Goal: Information Seeking & Learning: Check status

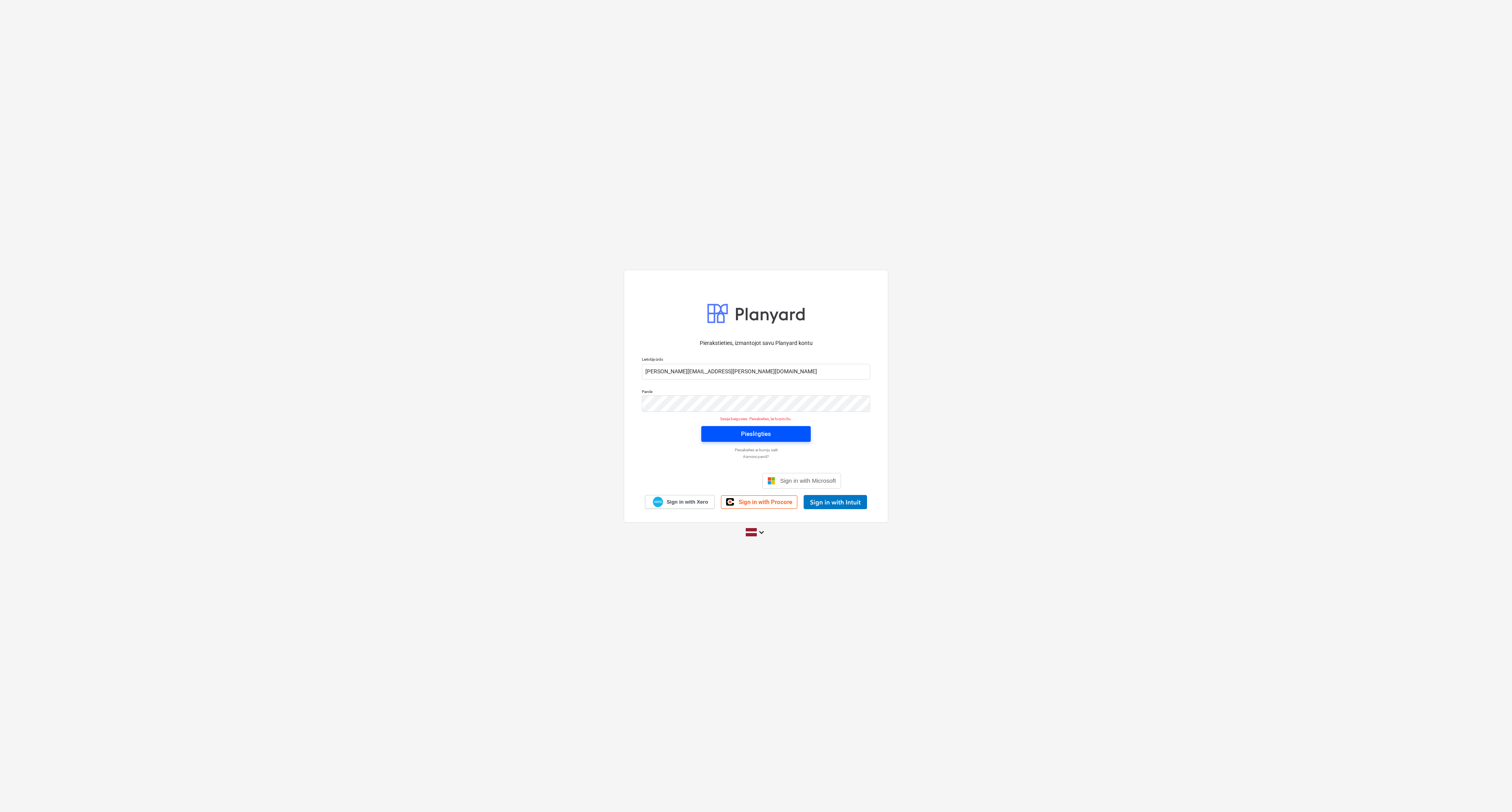
click at [757, 432] on div "Pieslēgties" at bounding box center [755, 434] width 30 height 10
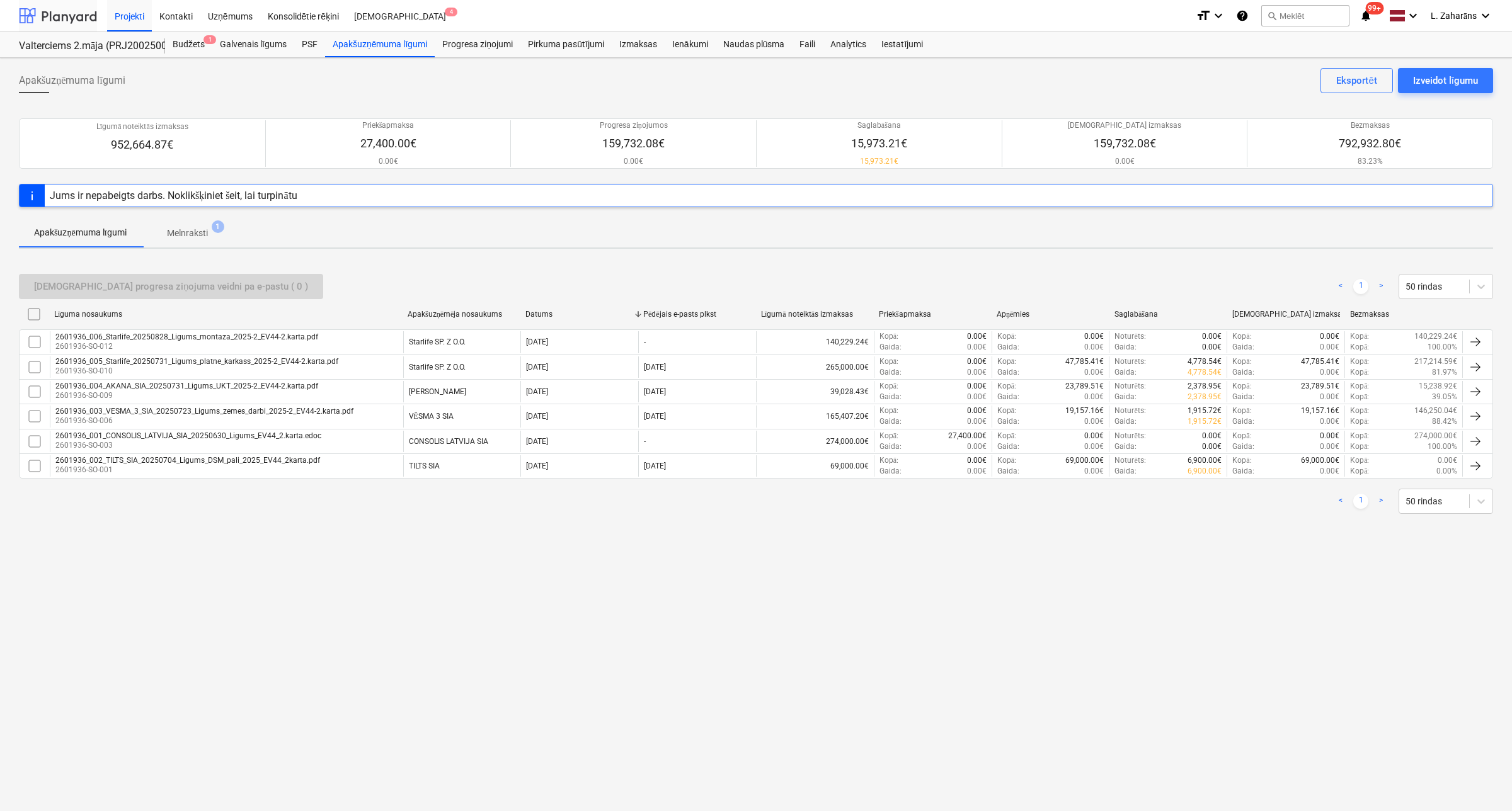
click at [54, 16] on div at bounding box center [57, 16] width 78 height 31
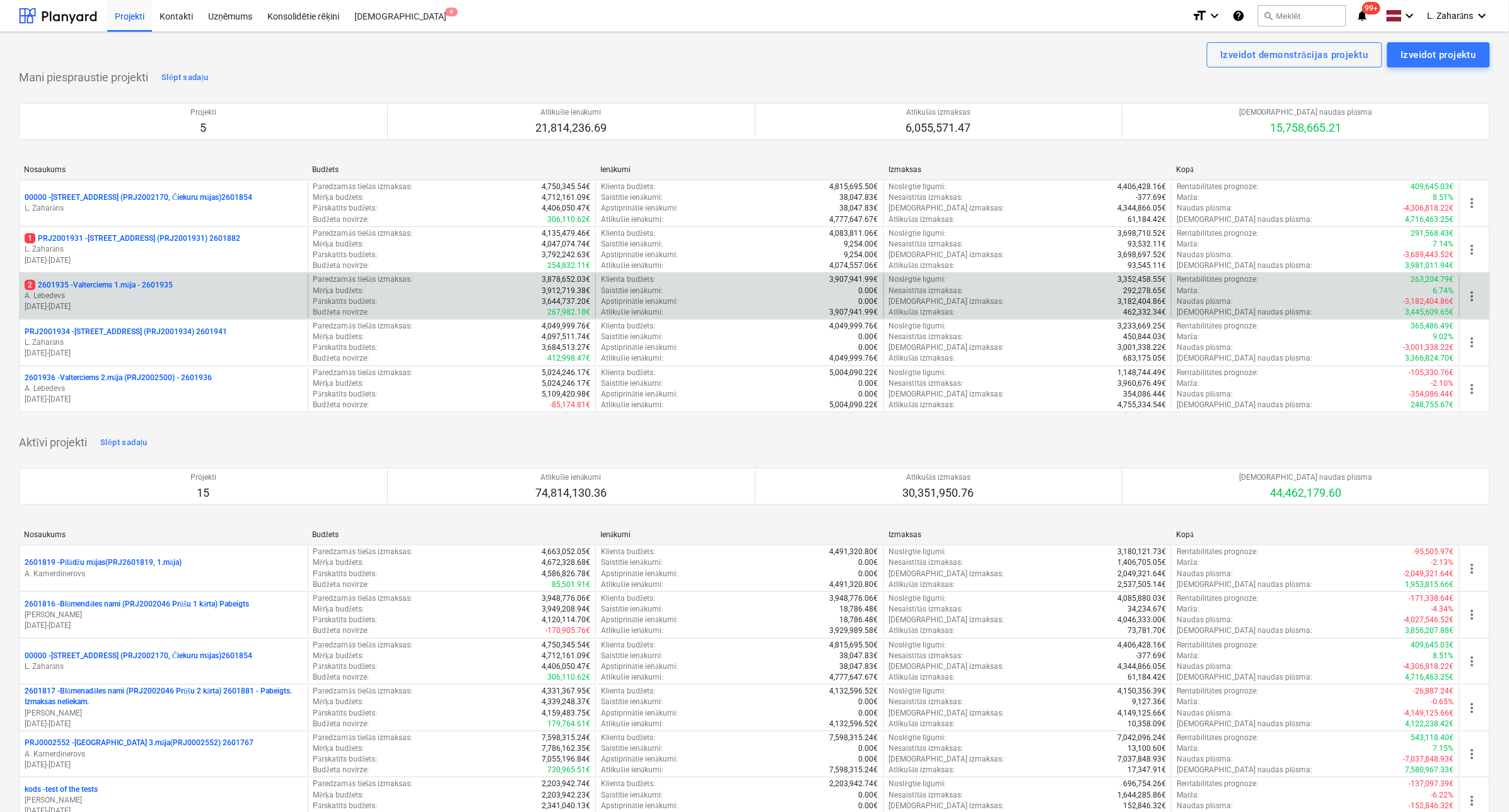
click at [101, 281] on p "2 2601935 - Valterciems 1.māja - 2601935" at bounding box center [98, 284] width 148 height 11
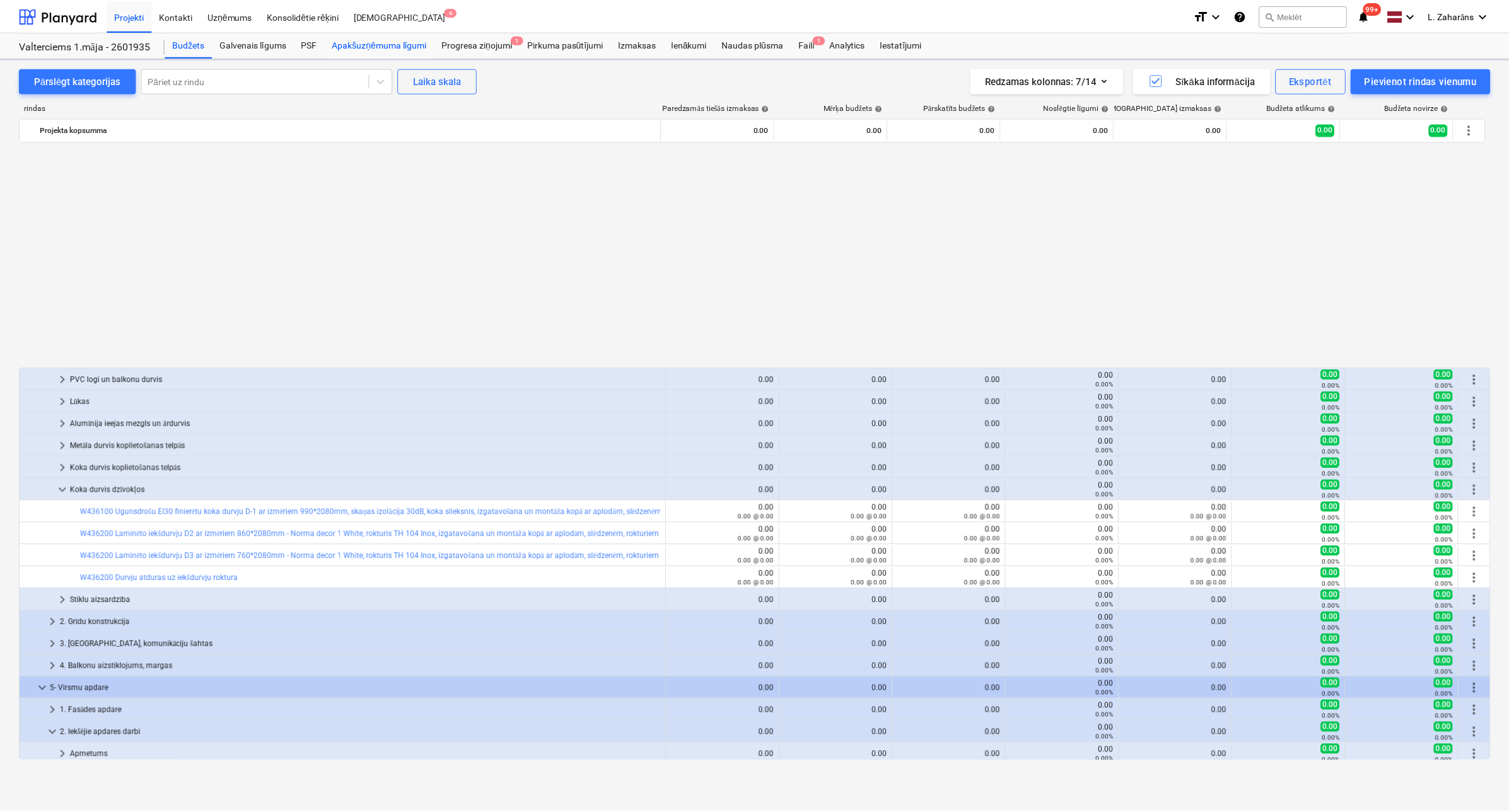
scroll to position [662, 0]
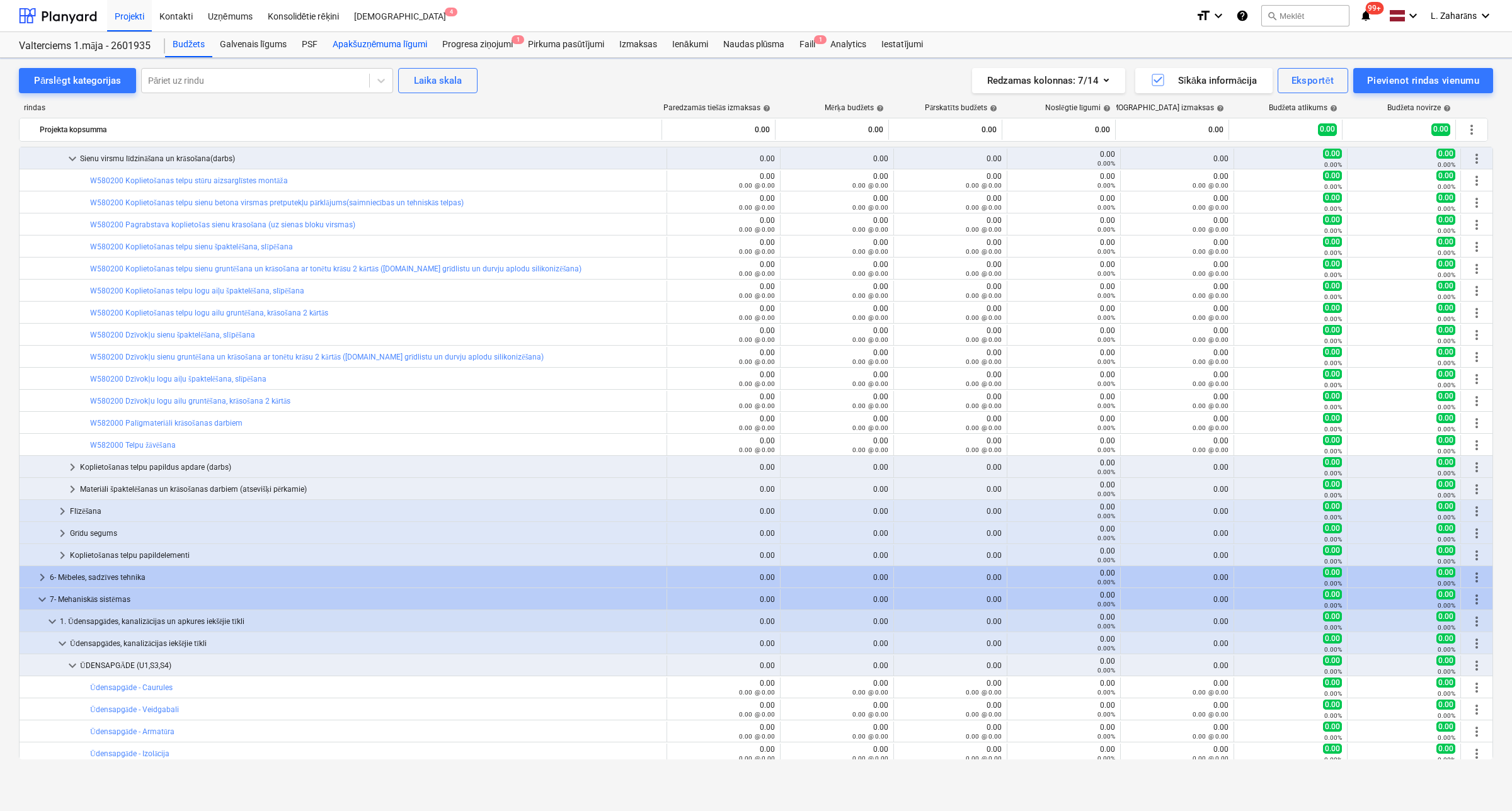
click at [373, 38] on div "Apakšuzņēmuma līgumi" at bounding box center [379, 45] width 110 height 25
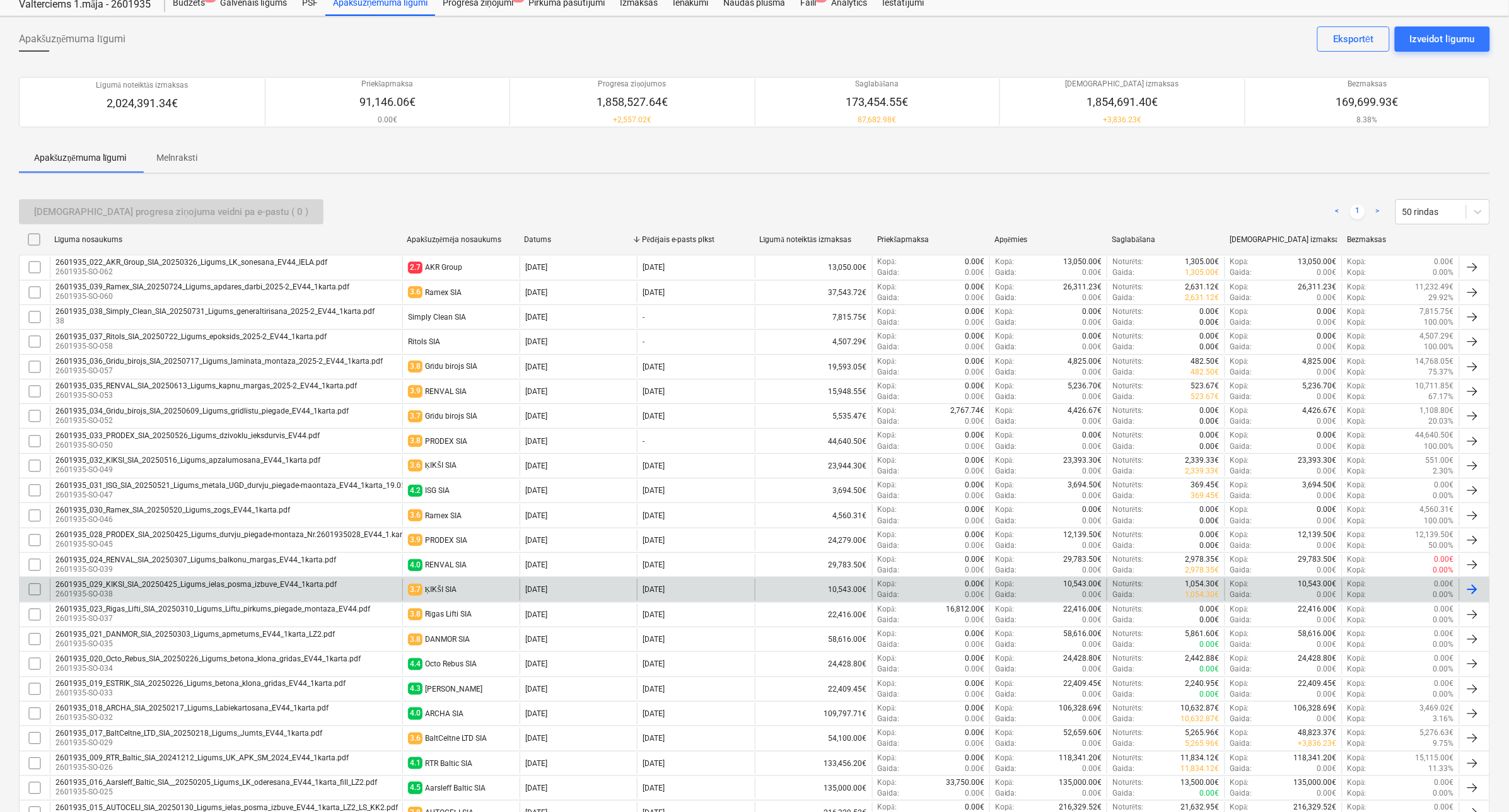
scroll to position [79, 0]
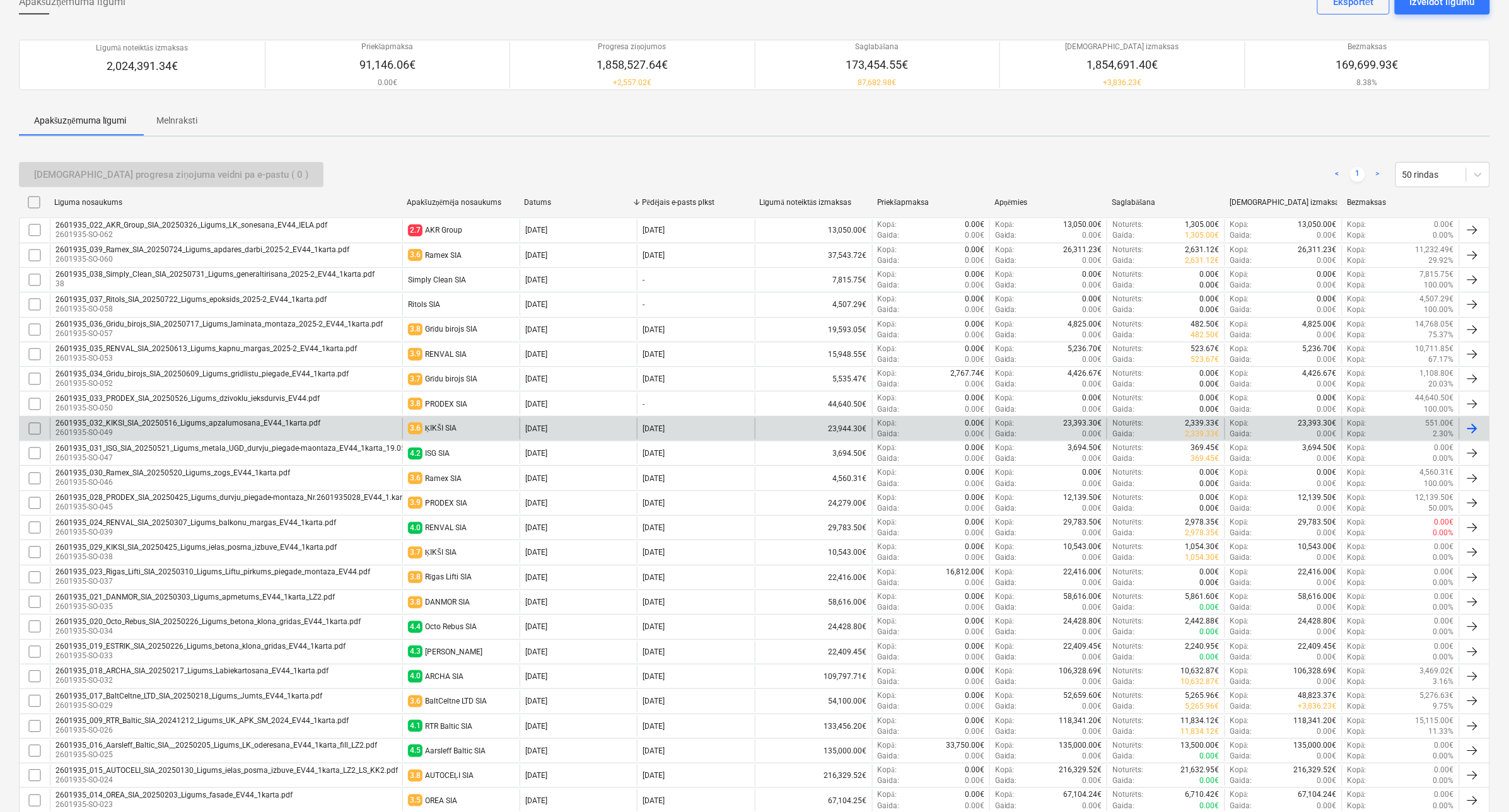
click at [234, 421] on div "2601935_032_KIKSI_SIA_20250516_Ligums_apzalumosana_EV44_1karta.pdf" at bounding box center [188, 423] width 265 height 9
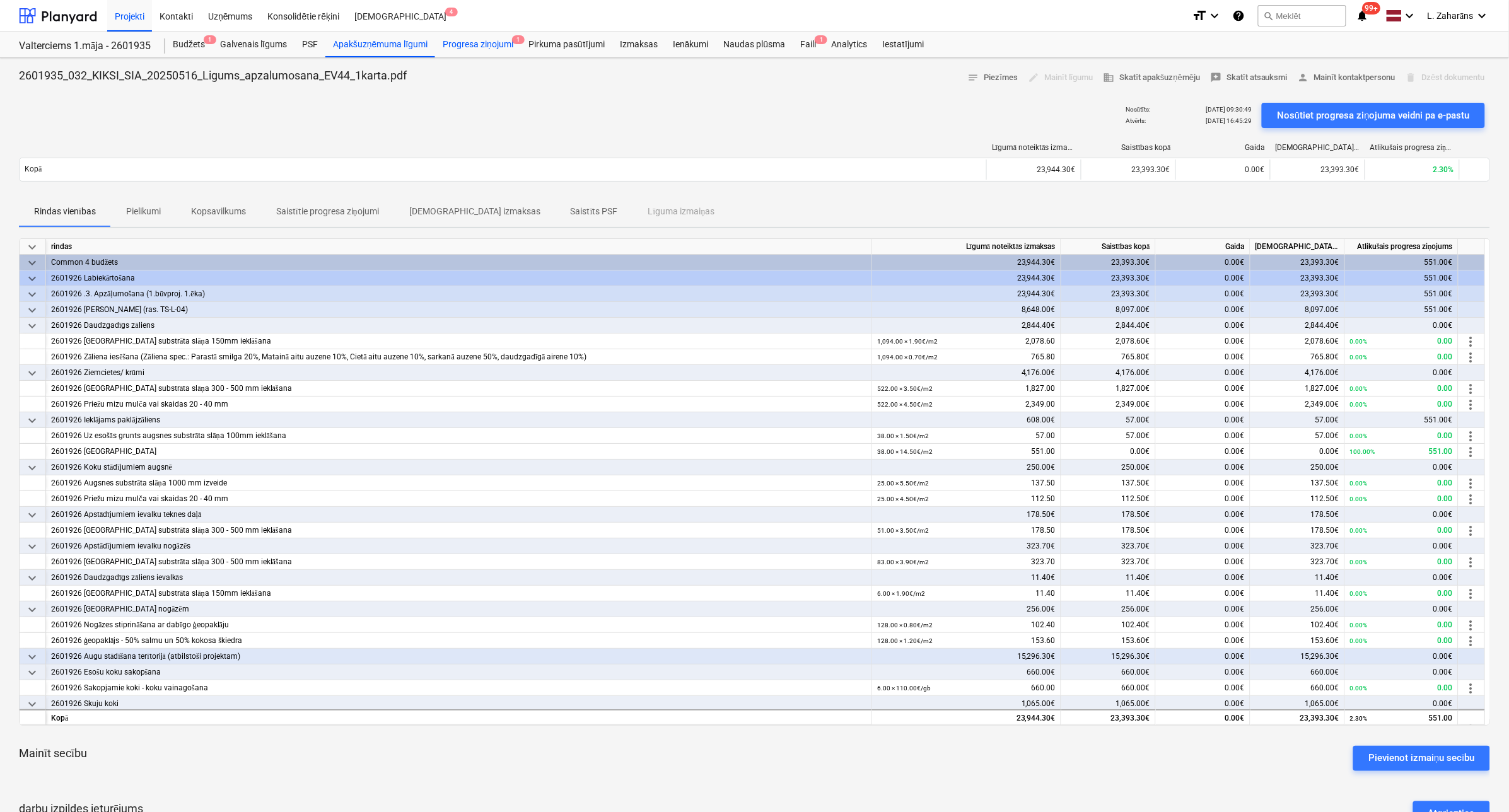
click at [465, 44] on div "Progresa ziņojumi 1" at bounding box center [478, 45] width 86 height 25
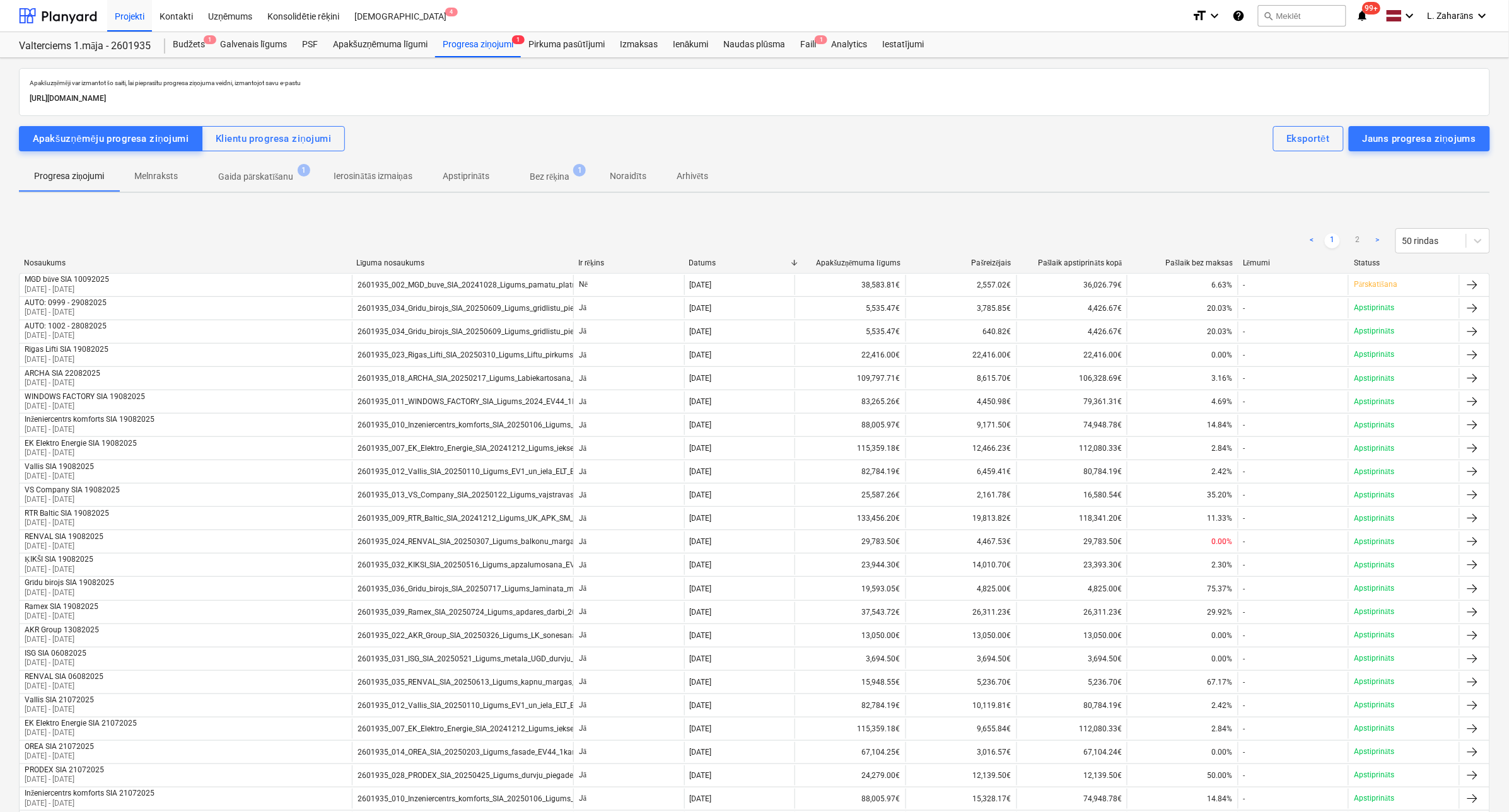
click at [260, 173] on p "Gaida pārskatīšanu" at bounding box center [256, 177] width 76 height 14
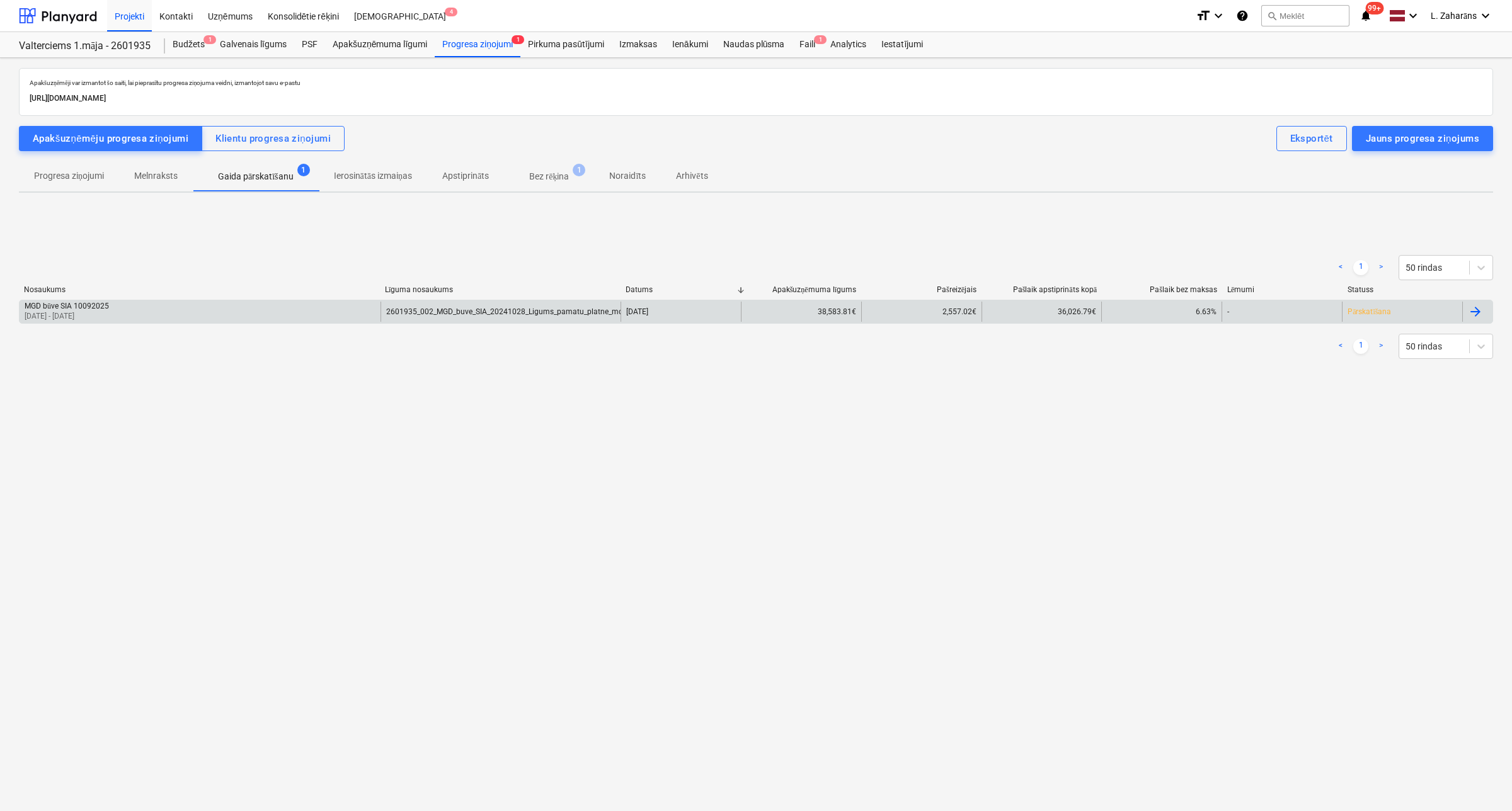
click at [208, 301] on div "MGD būve SIA 10092025 [DATE] - [DATE]" at bounding box center [199, 311] width 361 height 20
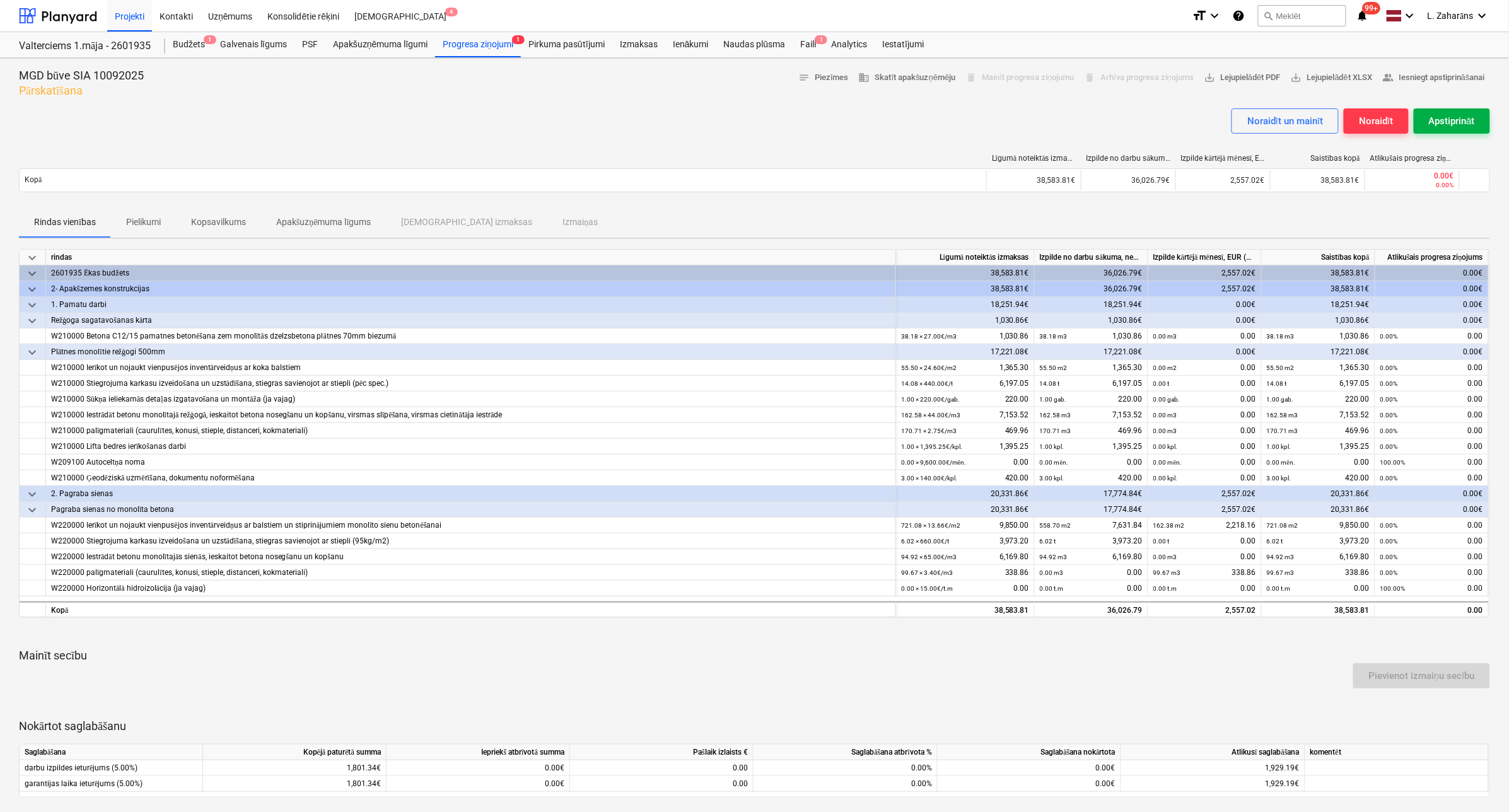
click at [1439, 124] on div "Apstiprināt" at bounding box center [1452, 121] width 46 height 17
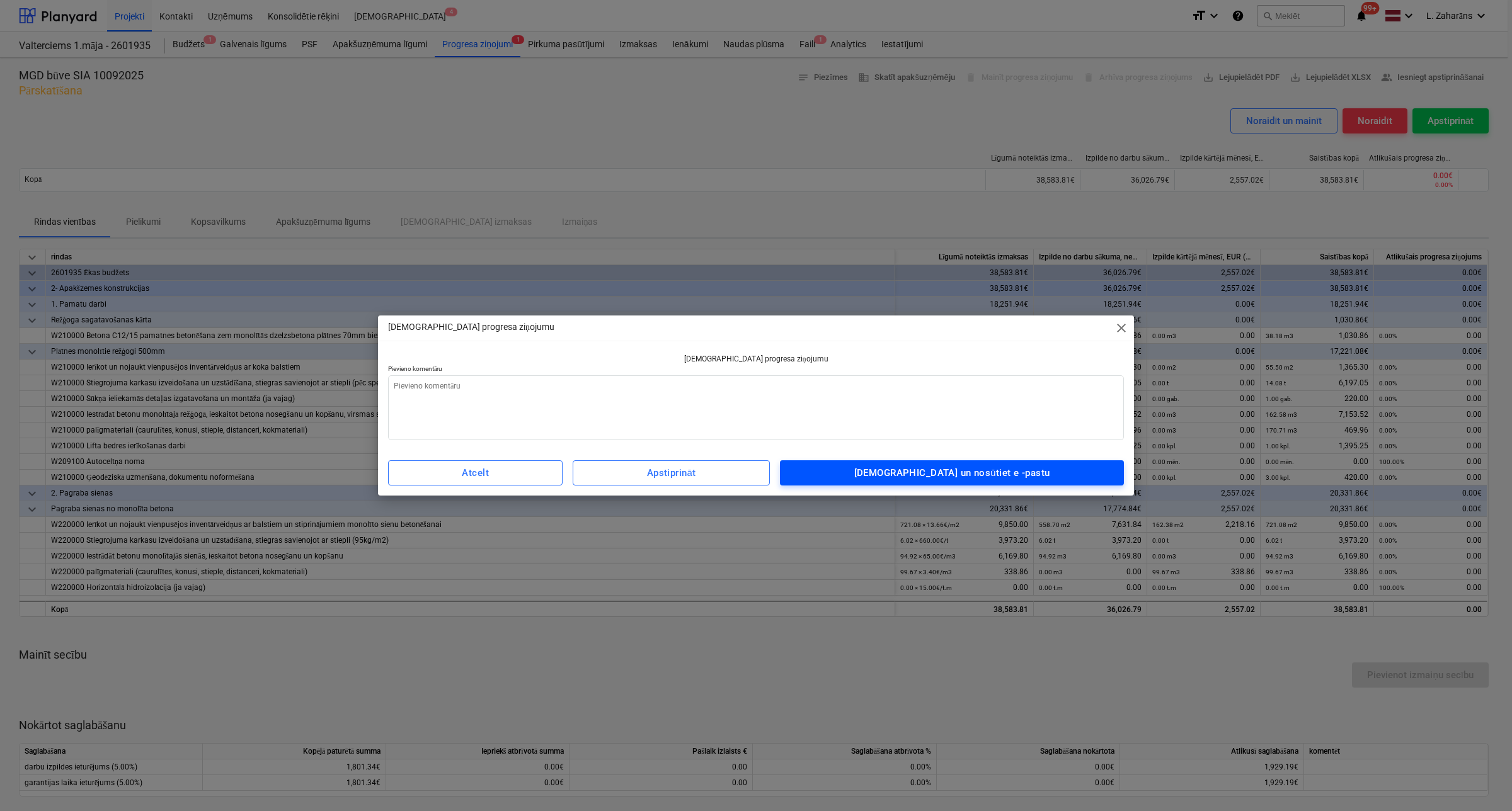
drag, startPoint x: 876, startPoint y: 468, endPoint x: 867, endPoint y: 467, distance: 9.1
click at [874, 468] on span "[DEMOGRAPHIC_DATA] un nosūtiet e -pastu" at bounding box center [952, 473] width 316 height 17
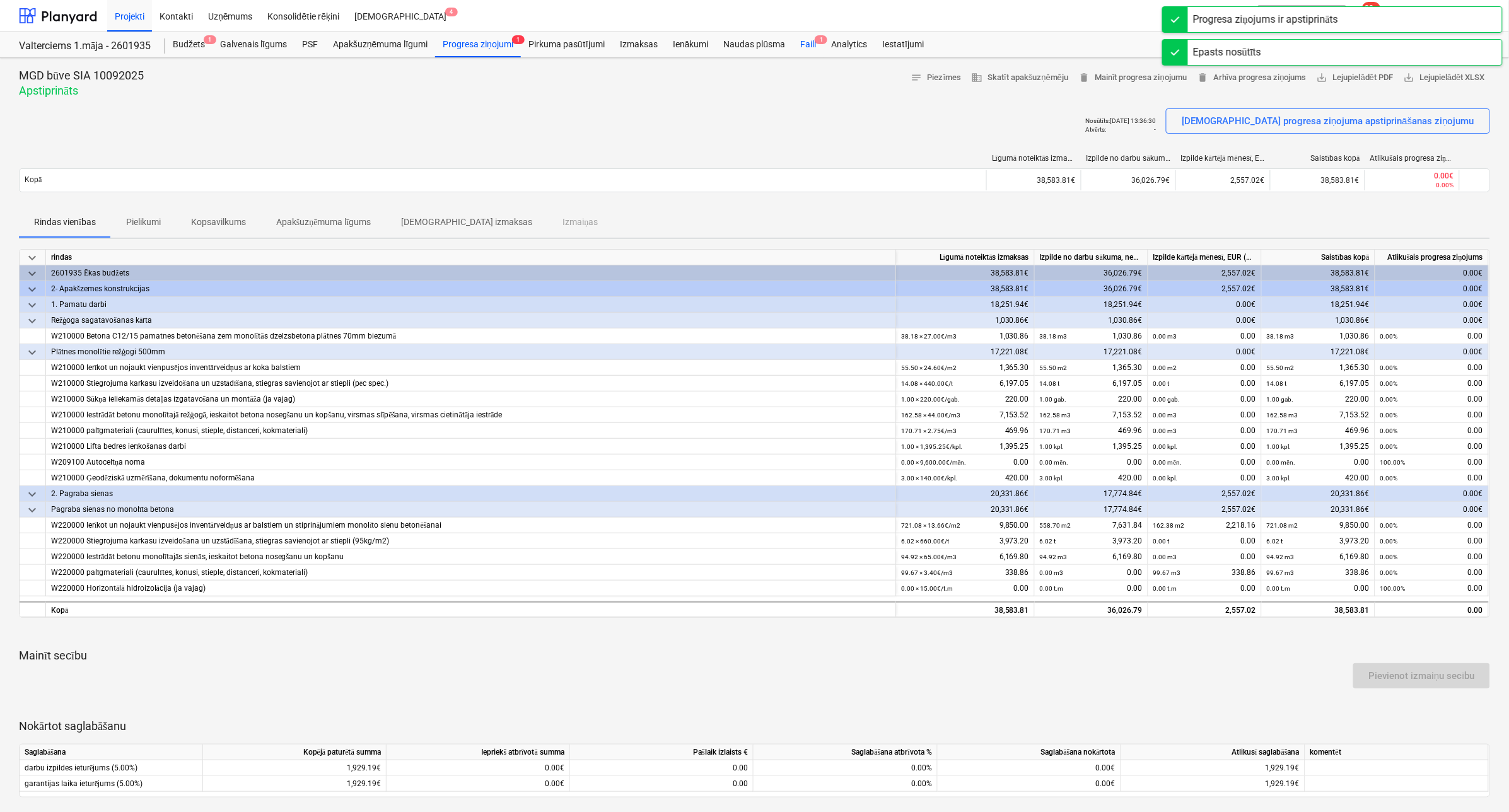
click at [806, 38] on div "Faili 1" at bounding box center [809, 45] width 31 height 25
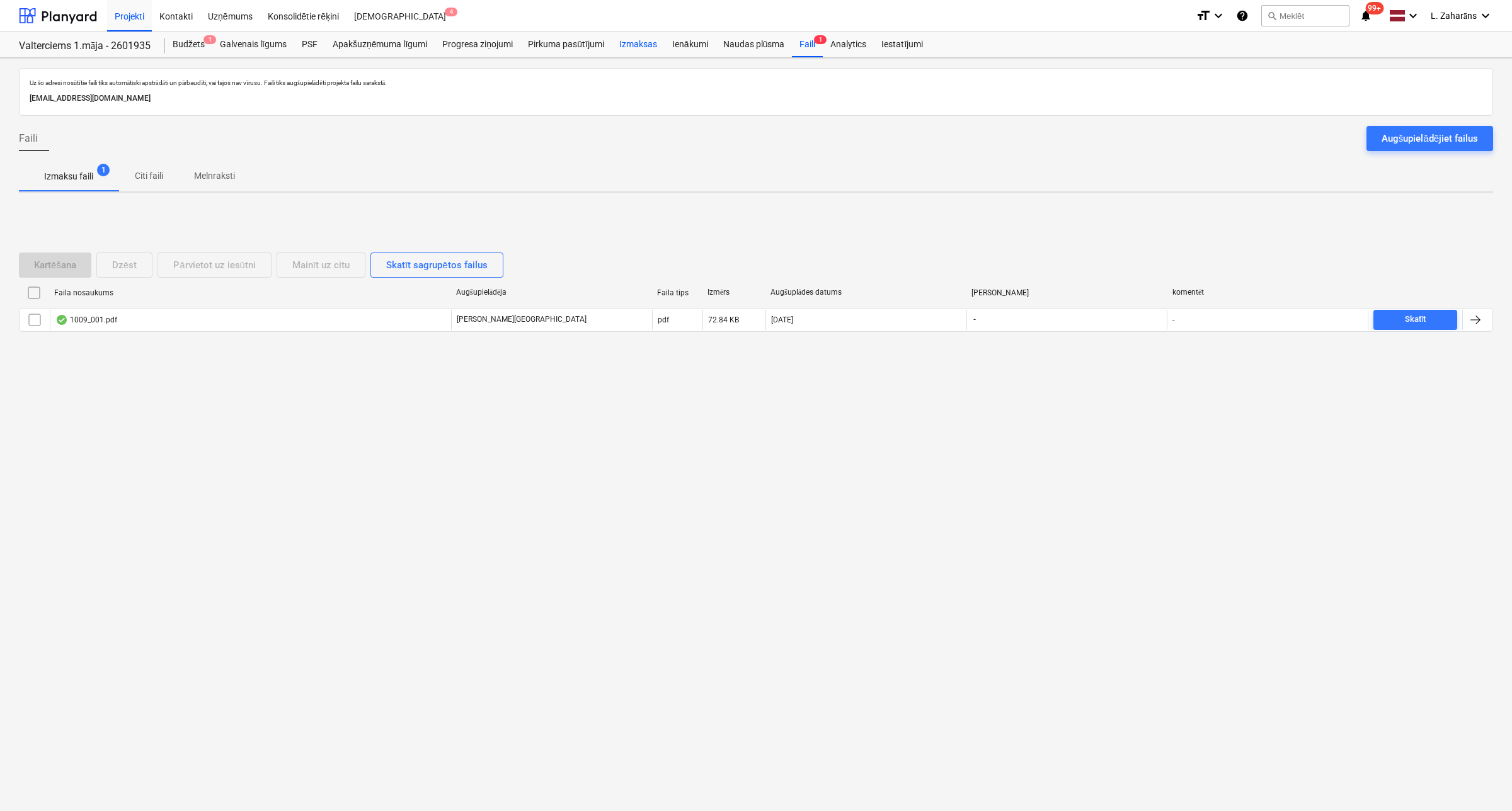
click at [638, 39] on div "Izmaksas" at bounding box center [638, 45] width 53 height 25
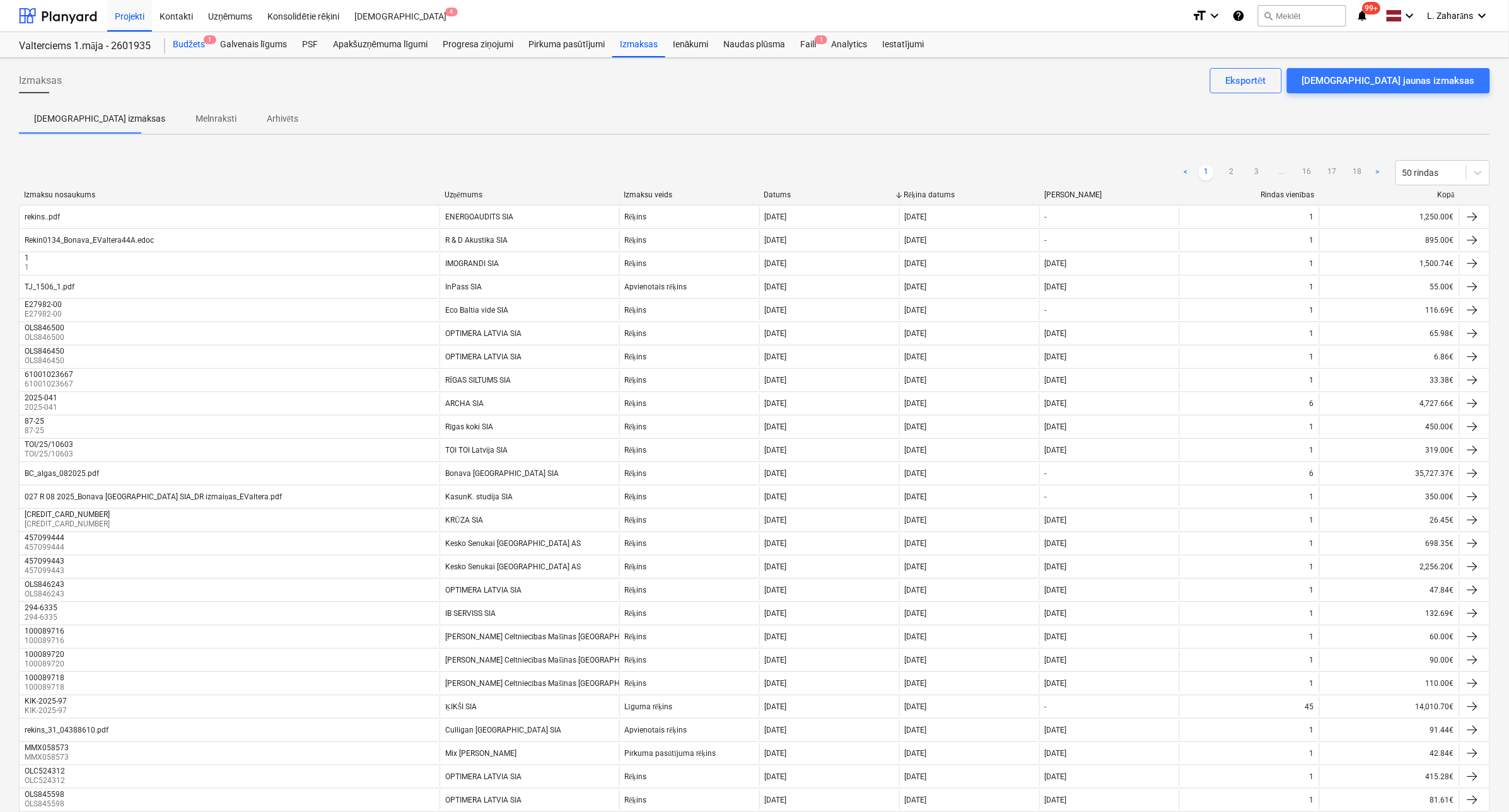
click at [190, 44] on div "Budžets 1" at bounding box center [189, 45] width 48 height 25
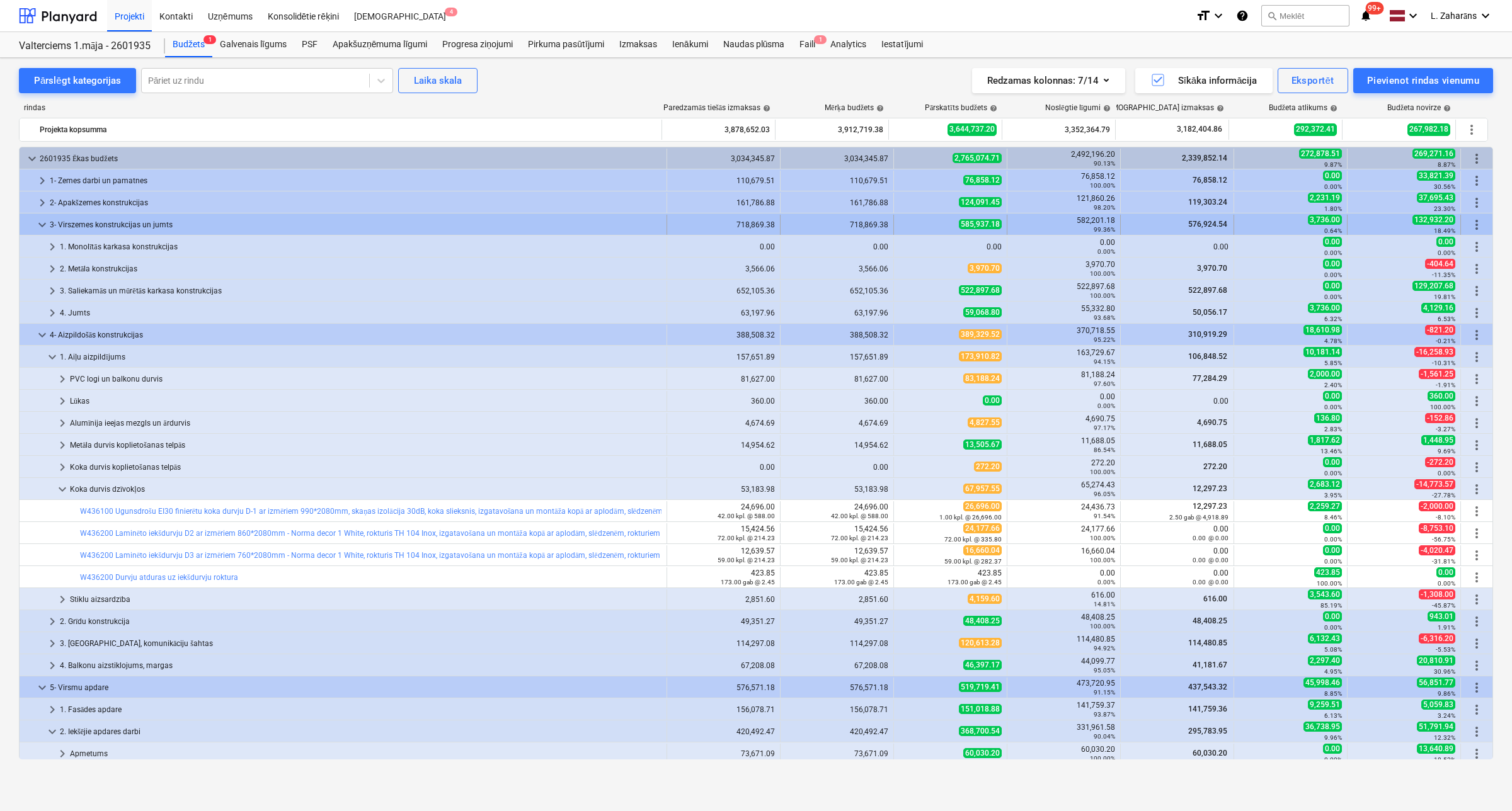
click at [39, 224] on span "keyboard_arrow_down" at bounding box center [43, 225] width 16 height 16
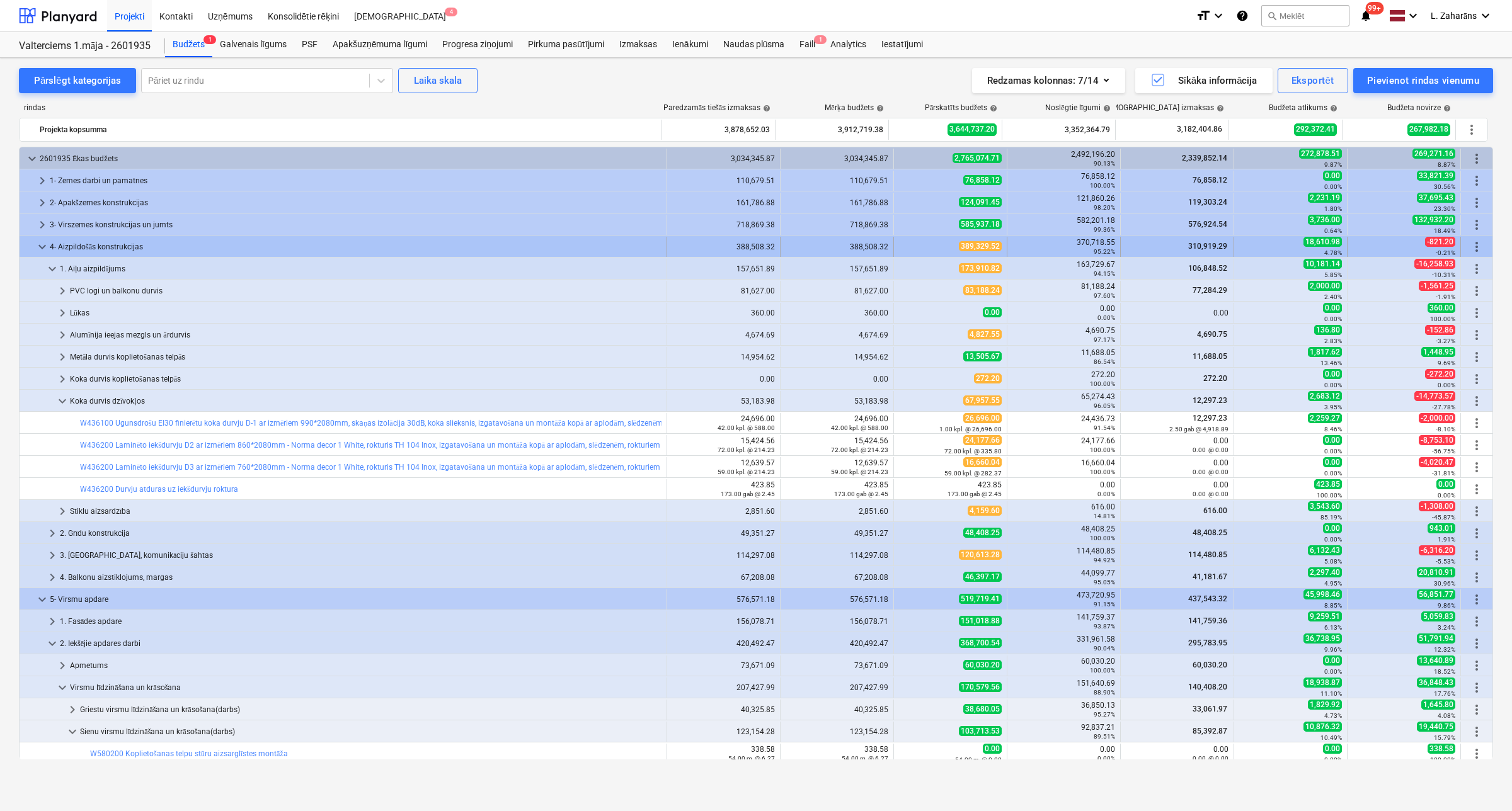
click at [38, 244] on span "keyboard_arrow_down" at bounding box center [43, 247] width 16 height 16
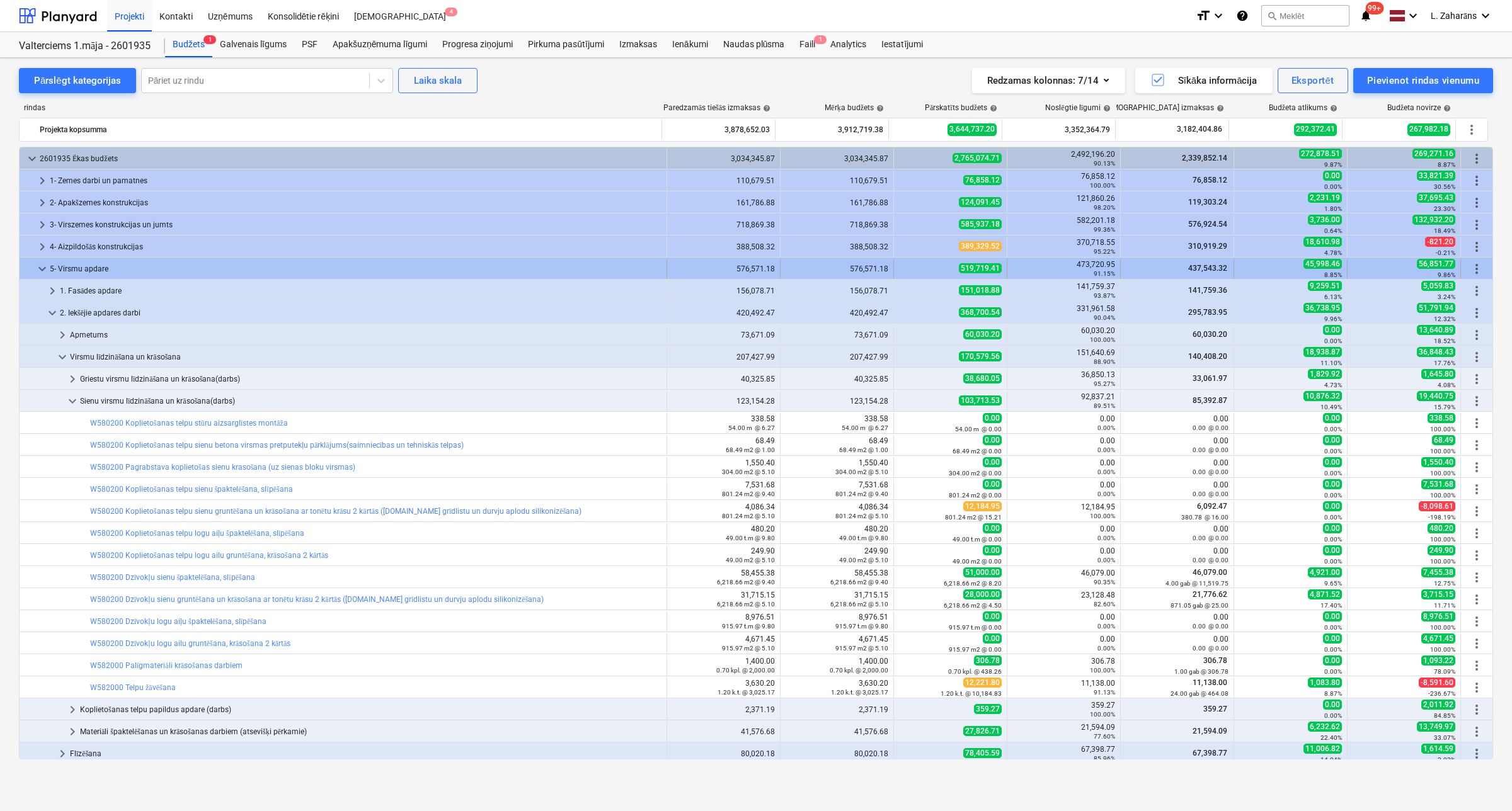
click at [41, 264] on span "keyboard_arrow_down" at bounding box center [43, 269] width 16 height 16
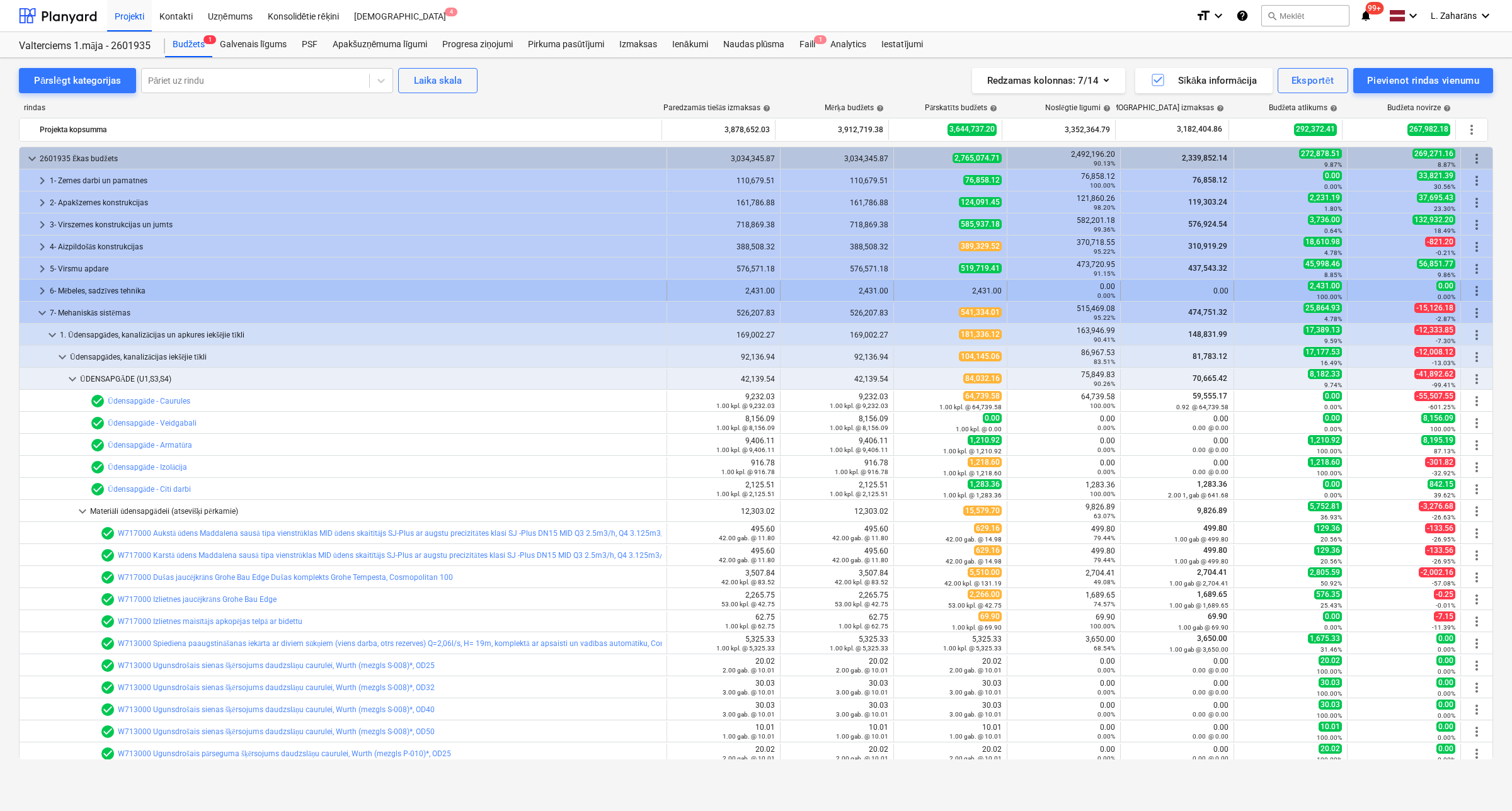
click at [36, 290] on span "keyboard_arrow_right" at bounding box center [43, 291] width 16 height 16
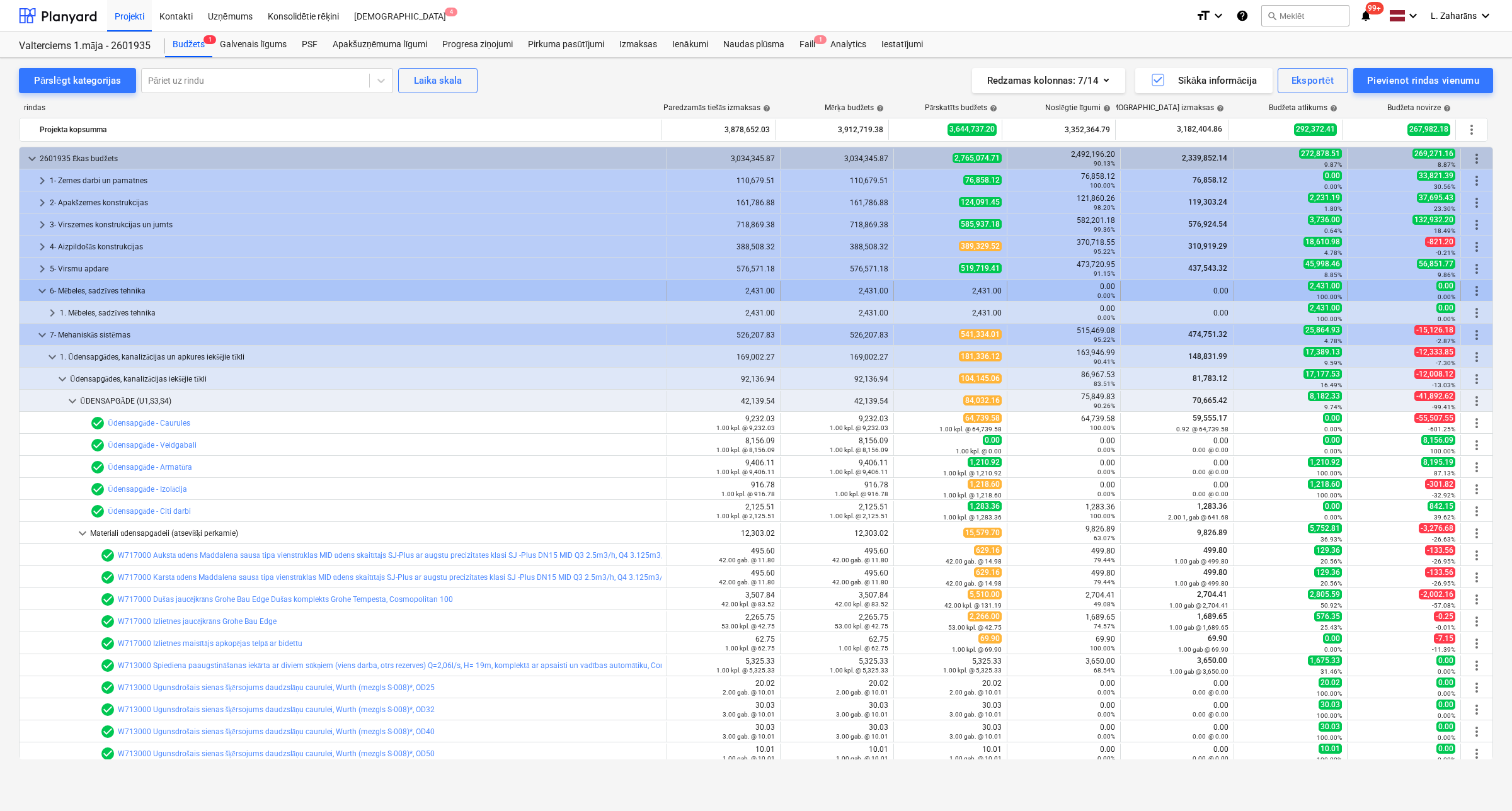
click at [42, 293] on span "keyboard_arrow_down" at bounding box center [43, 291] width 16 height 16
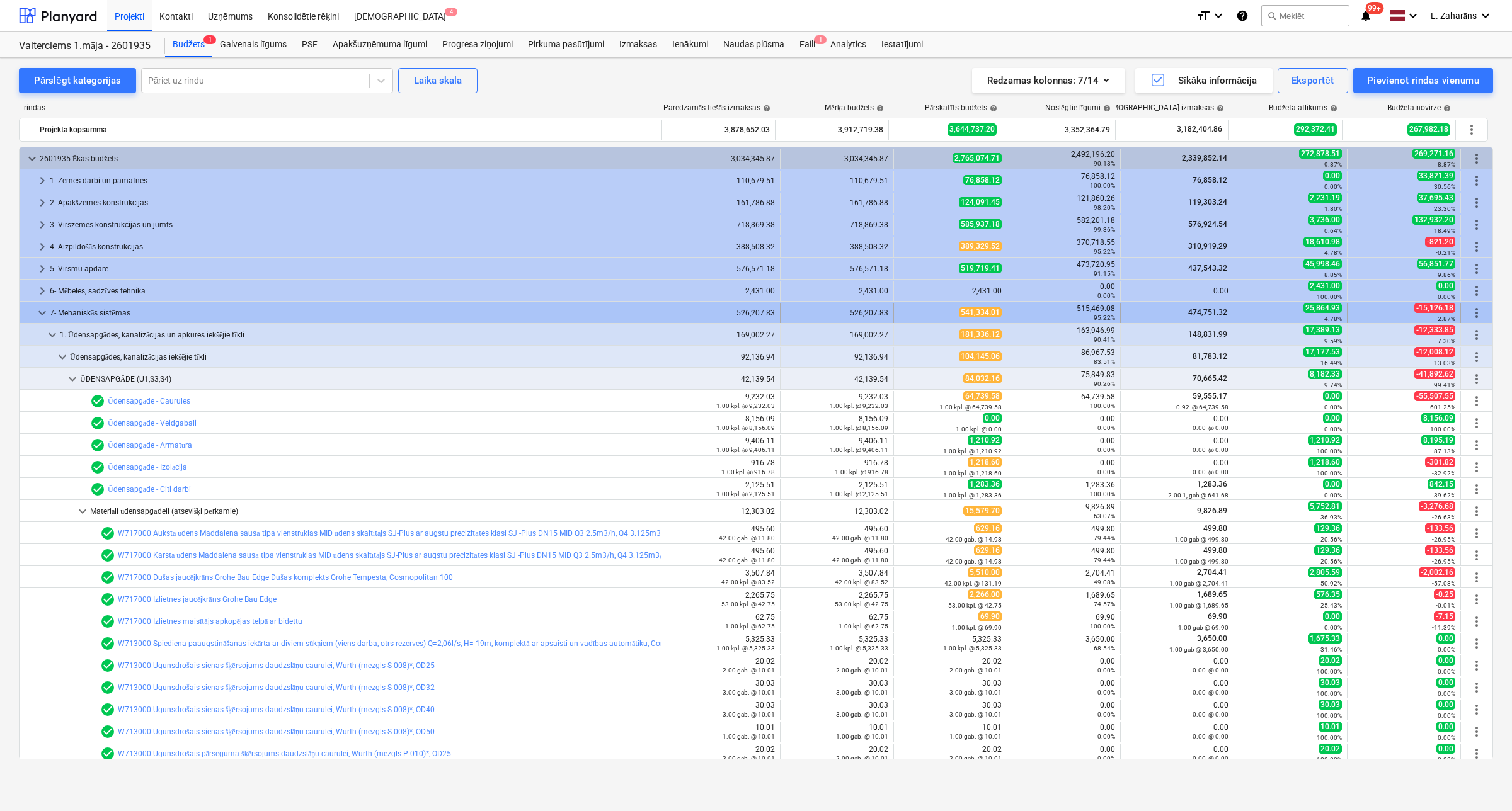
click at [40, 312] on span "keyboard_arrow_down" at bounding box center [43, 313] width 16 height 16
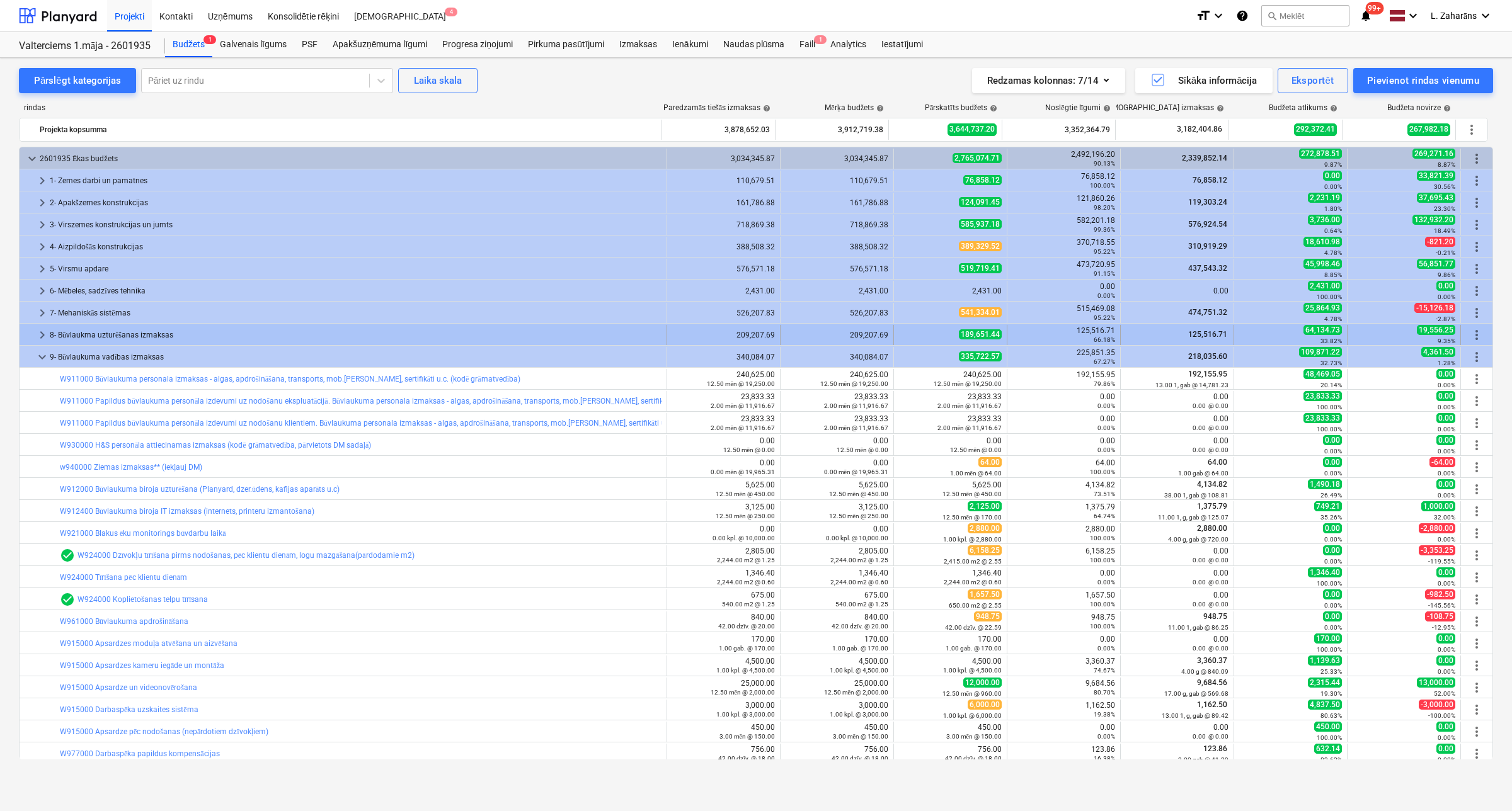
click at [43, 332] on span "keyboard_arrow_right" at bounding box center [43, 335] width 16 height 16
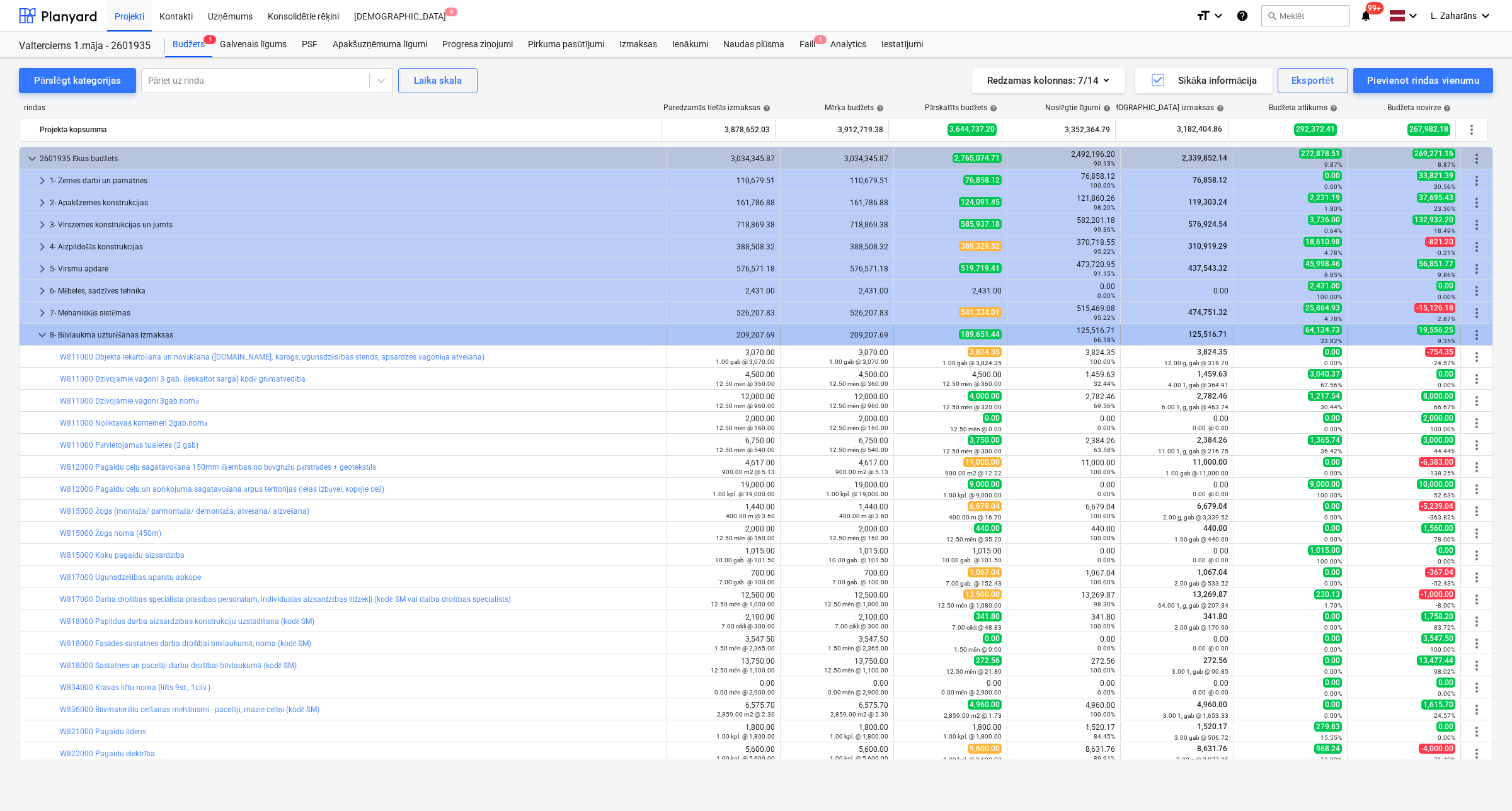
click at [42, 336] on span "keyboard_arrow_down" at bounding box center [43, 335] width 16 height 16
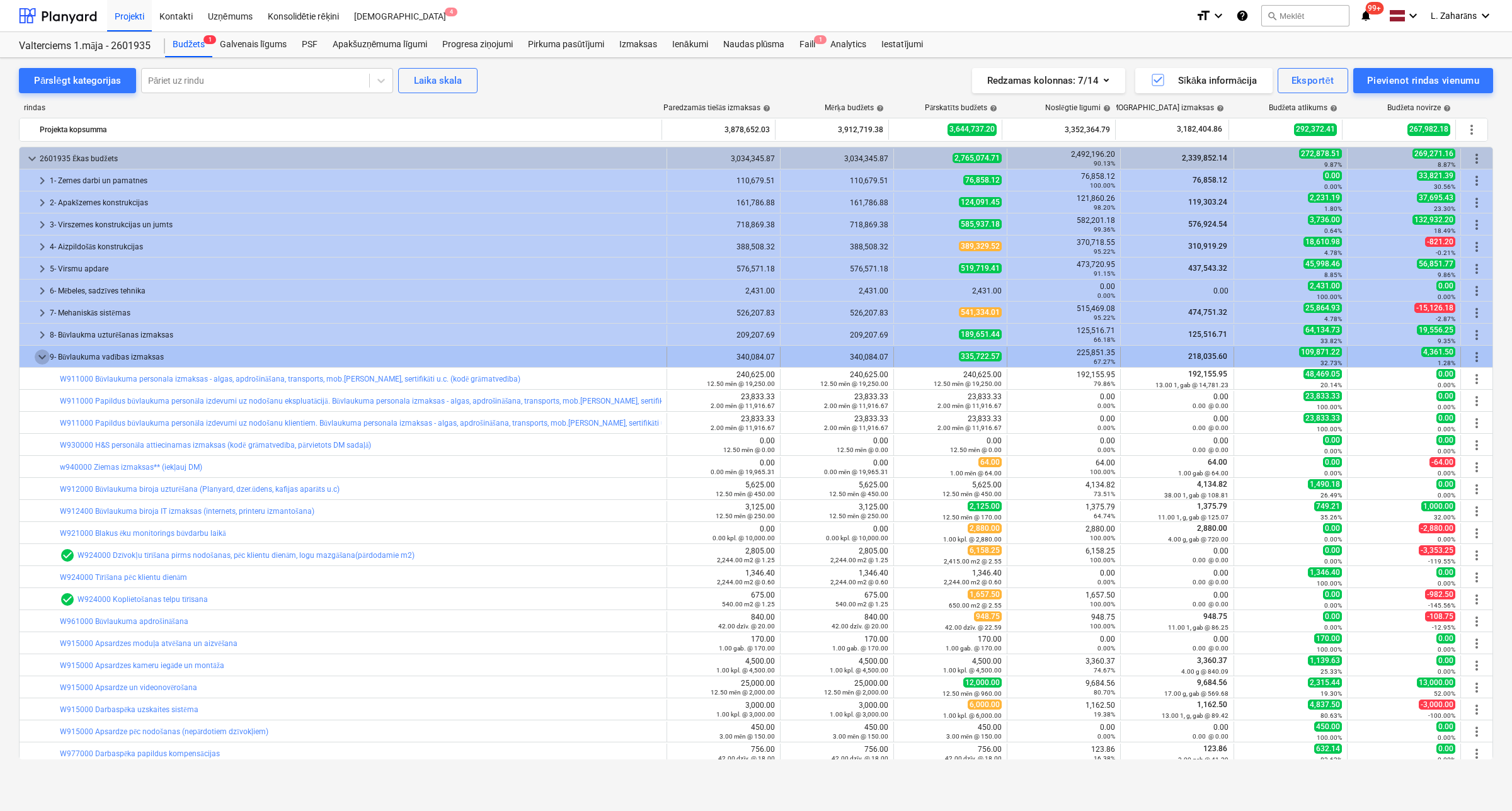
click at [40, 353] on span "keyboard_arrow_down" at bounding box center [43, 357] width 16 height 16
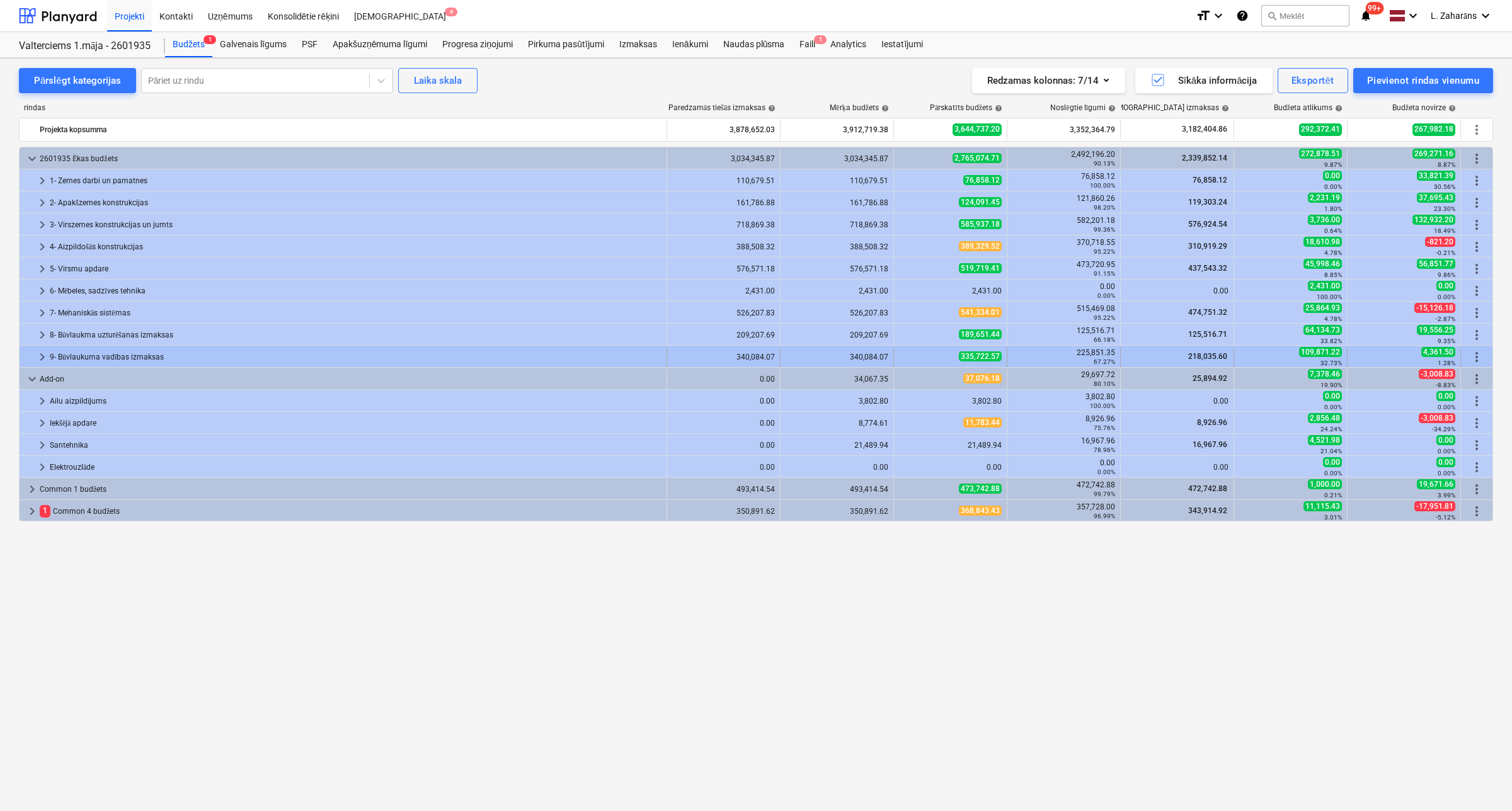
click at [33, 358] on div at bounding box center [29, 357] width 10 height 20
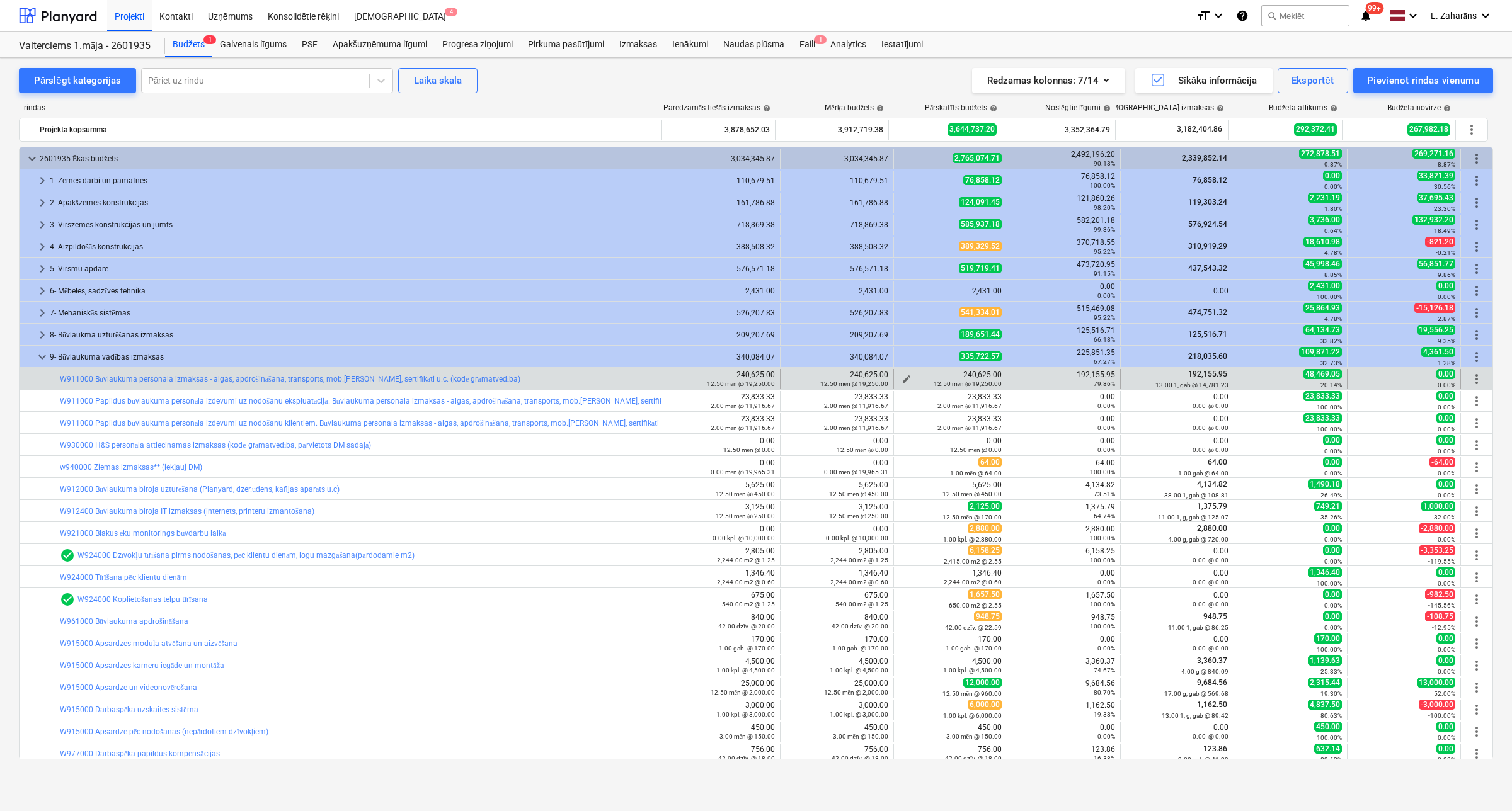
click at [905, 374] on span "edit" at bounding box center [906, 379] width 10 height 10
type textarea "x"
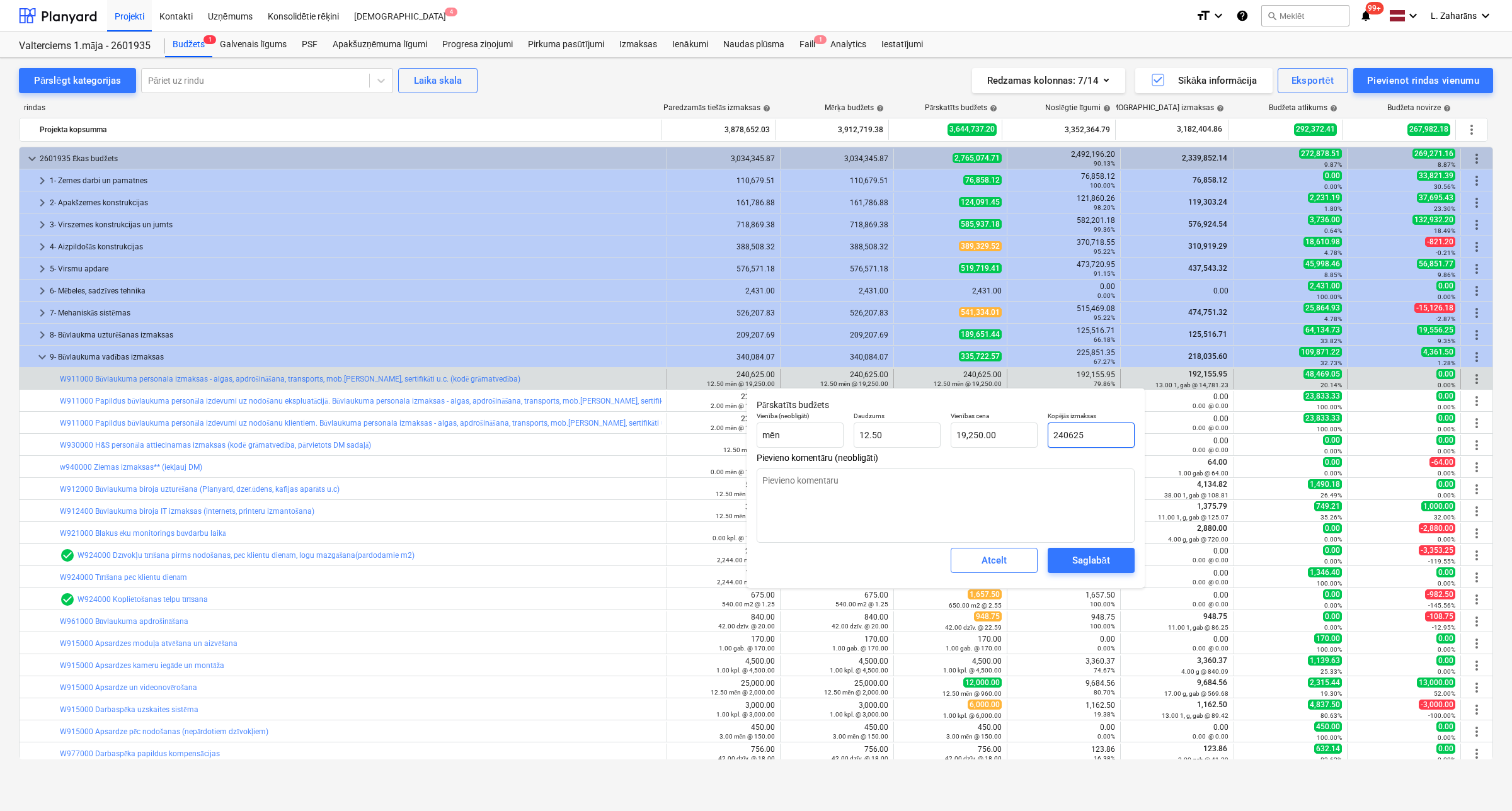
drag, startPoint x: 1063, startPoint y: 435, endPoint x: 1057, endPoint y: 435, distance: 6.0
click at [1060, 435] on input "240625" at bounding box center [1091, 435] width 87 height 25
drag, startPoint x: 1066, startPoint y: 436, endPoint x: 1059, endPoint y: 436, distance: 7.0
click at [1059, 436] on input "240625" at bounding box center [1091, 435] width 87 height 25
type input "22625"
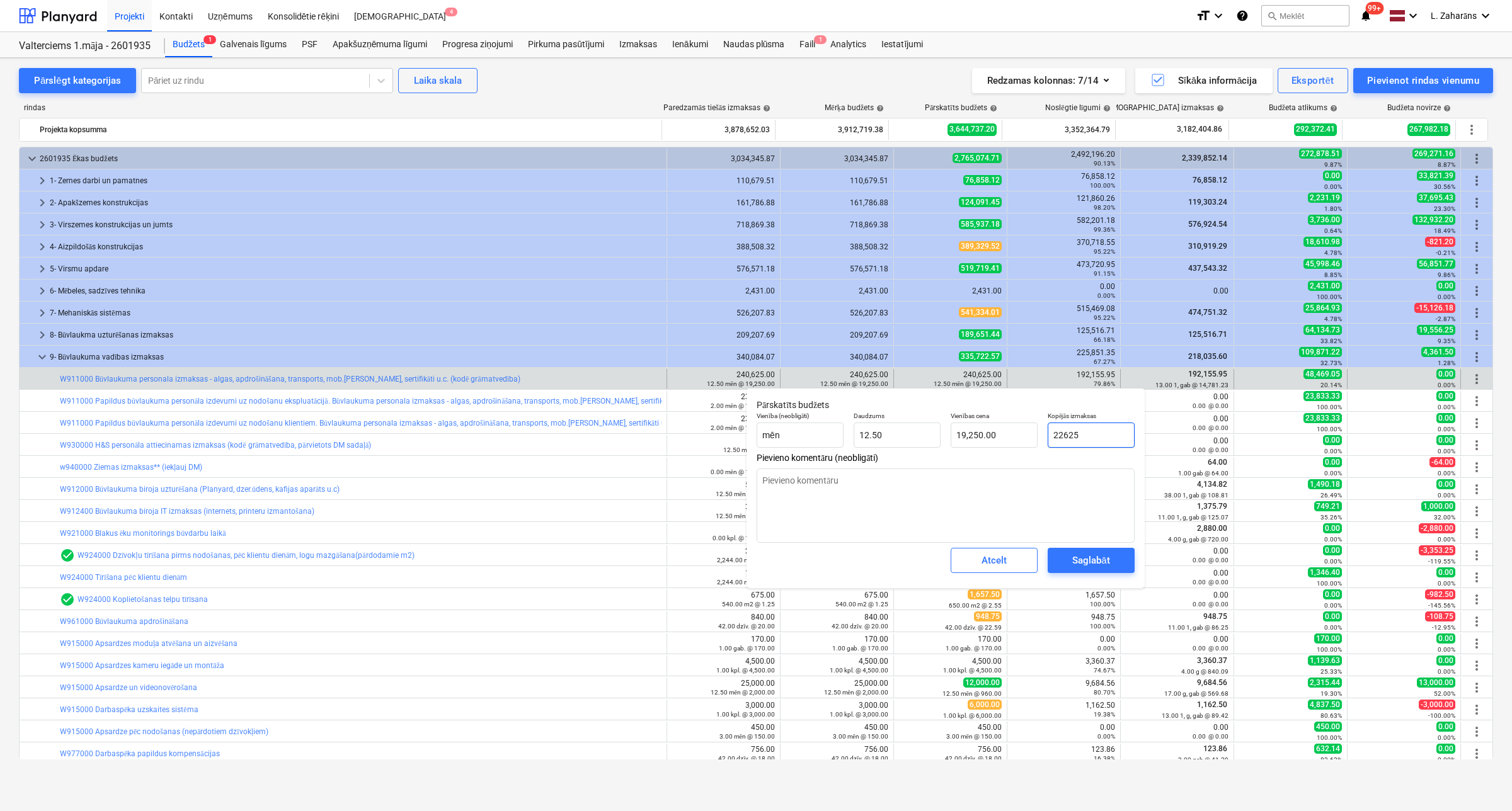
type textarea "x"
type input "1,810.00"
type textarea "x"
type input "229625"
type input "18,370.00"
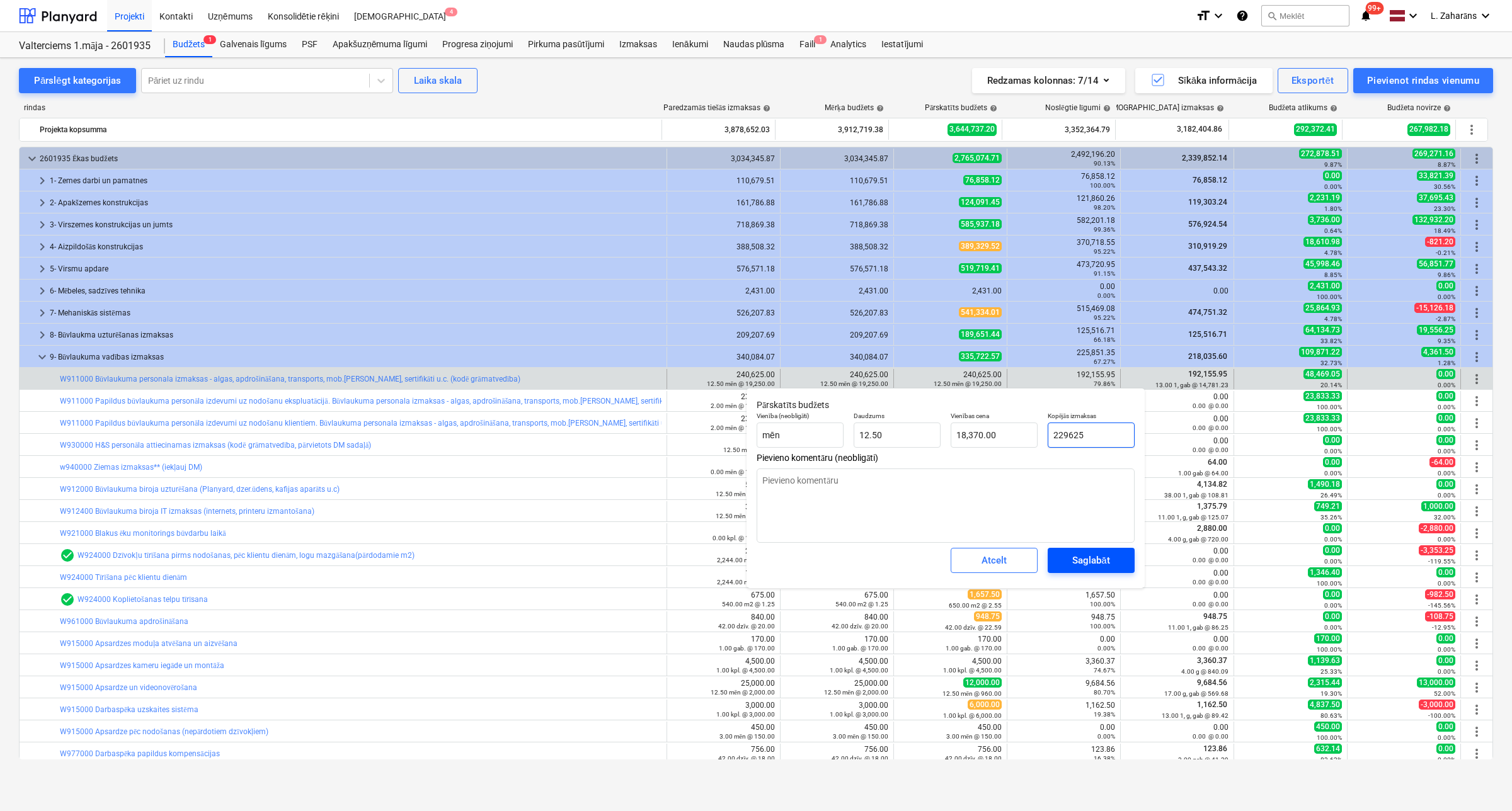
type input "229625"
type textarea "x"
type input "229,625.00"
click at [1062, 554] on button "Saglabāt" at bounding box center [1091, 560] width 87 height 25
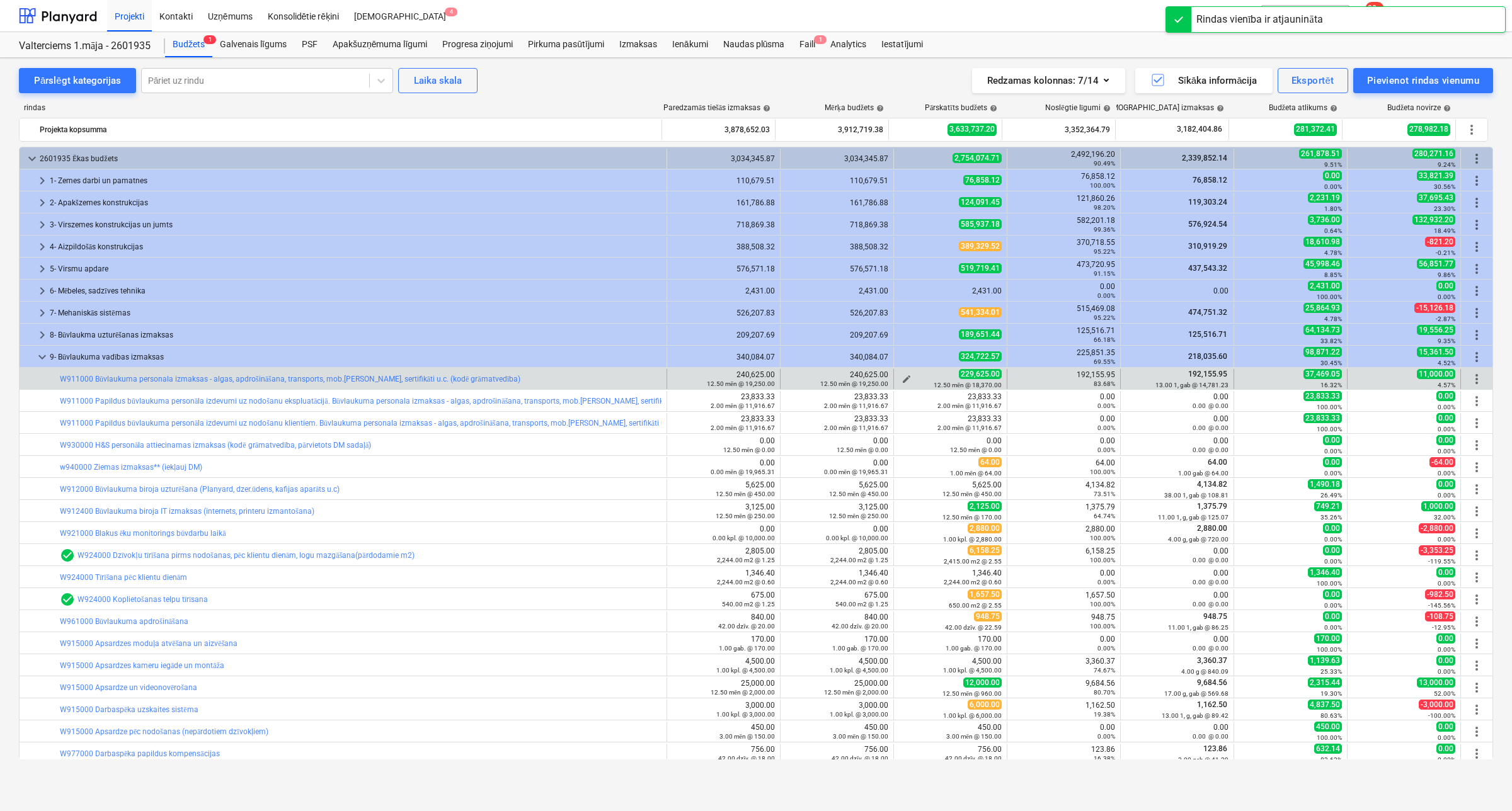
click at [903, 376] on span "edit" at bounding box center [906, 379] width 10 height 10
type textarea "x"
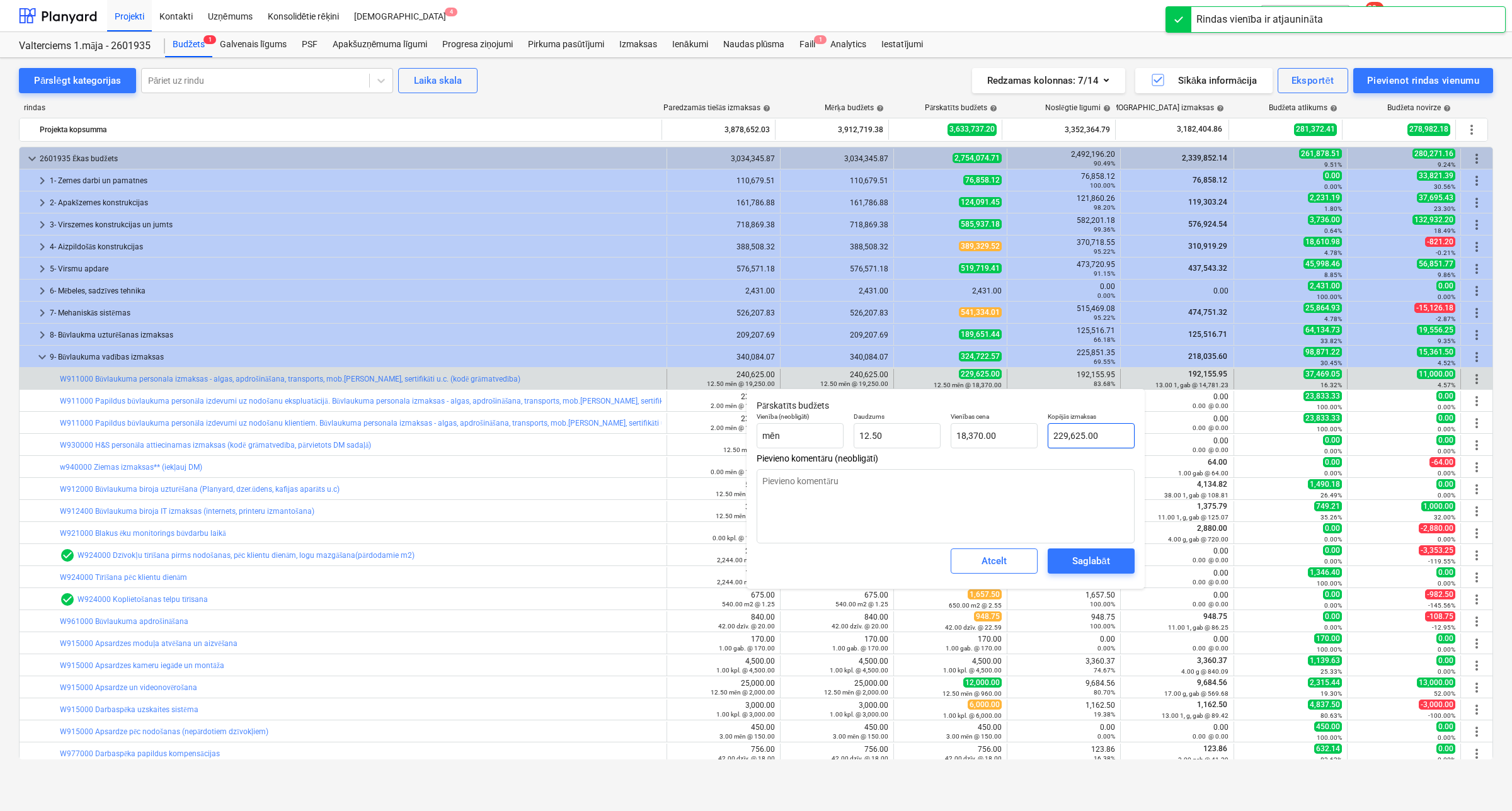
type input "229625"
click at [1059, 440] on input "229625" at bounding box center [1091, 436] width 87 height 25
type textarea "x"
type input "209625"
type input "16,770.00"
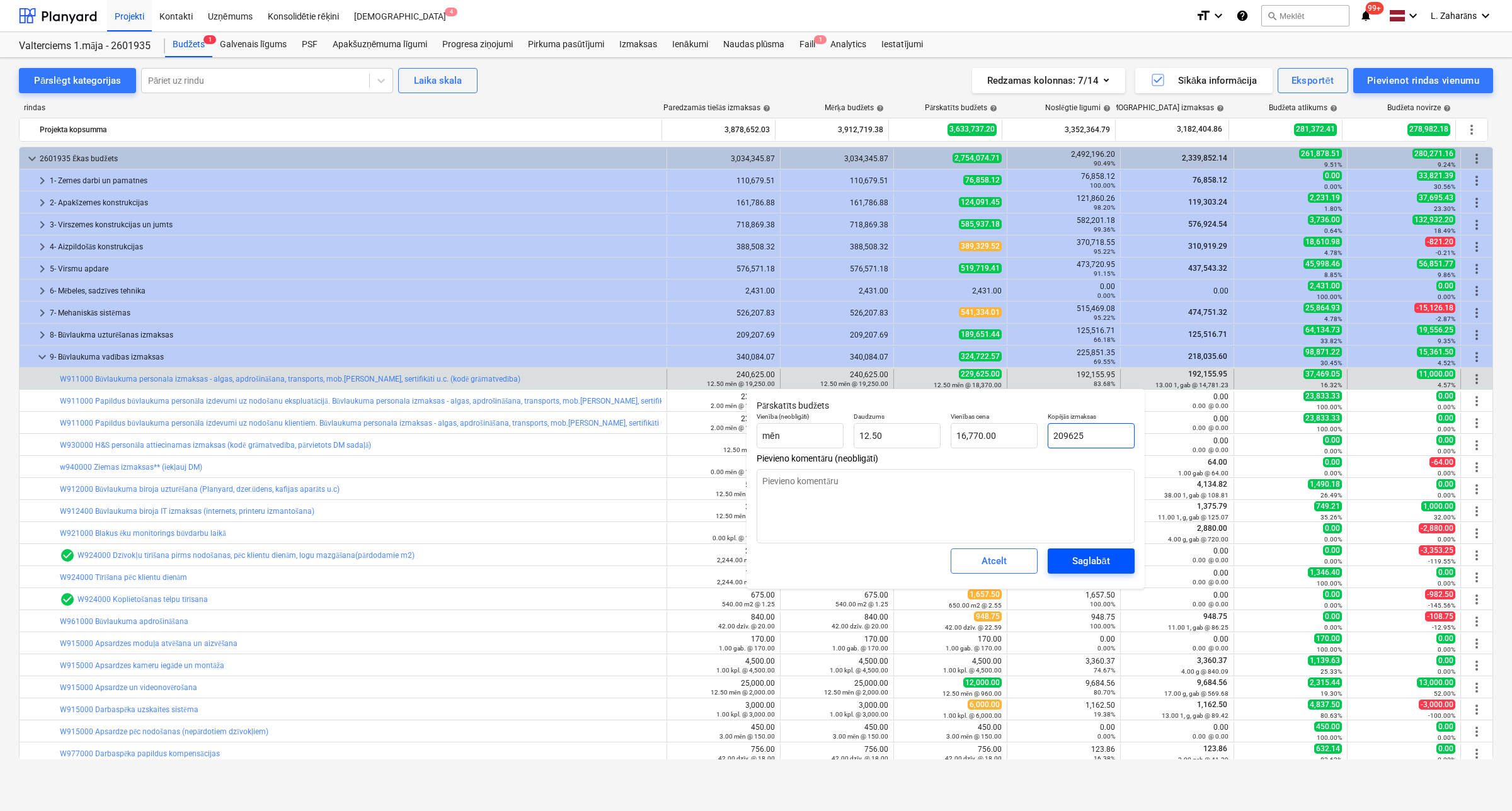
type input "209625"
type textarea "x"
type input "209,625.00"
click at [1059, 552] on button "Saglabāt" at bounding box center [1091, 561] width 87 height 25
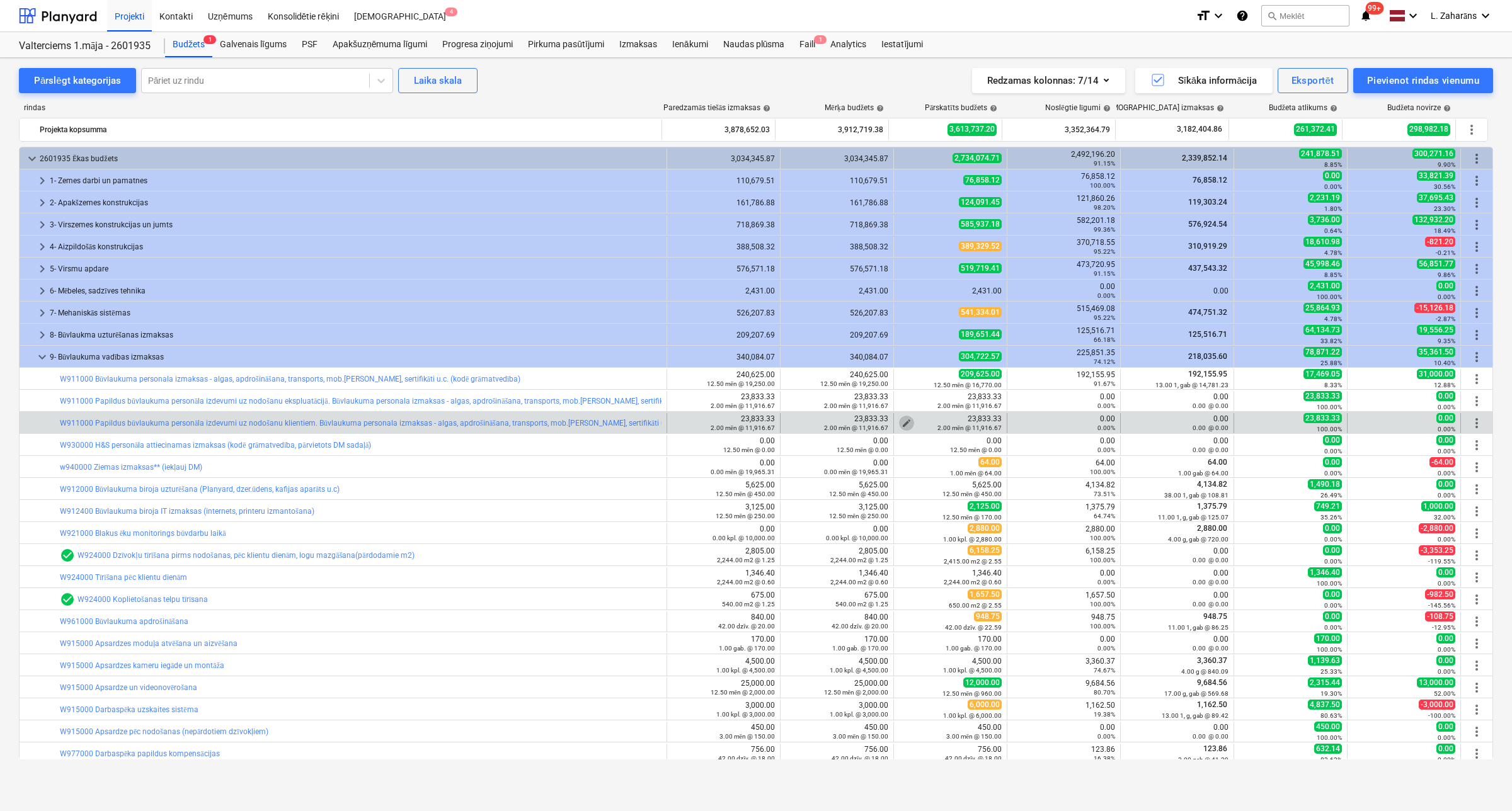
click at [901, 419] on span "edit" at bounding box center [906, 423] width 10 height 10
type textarea "x"
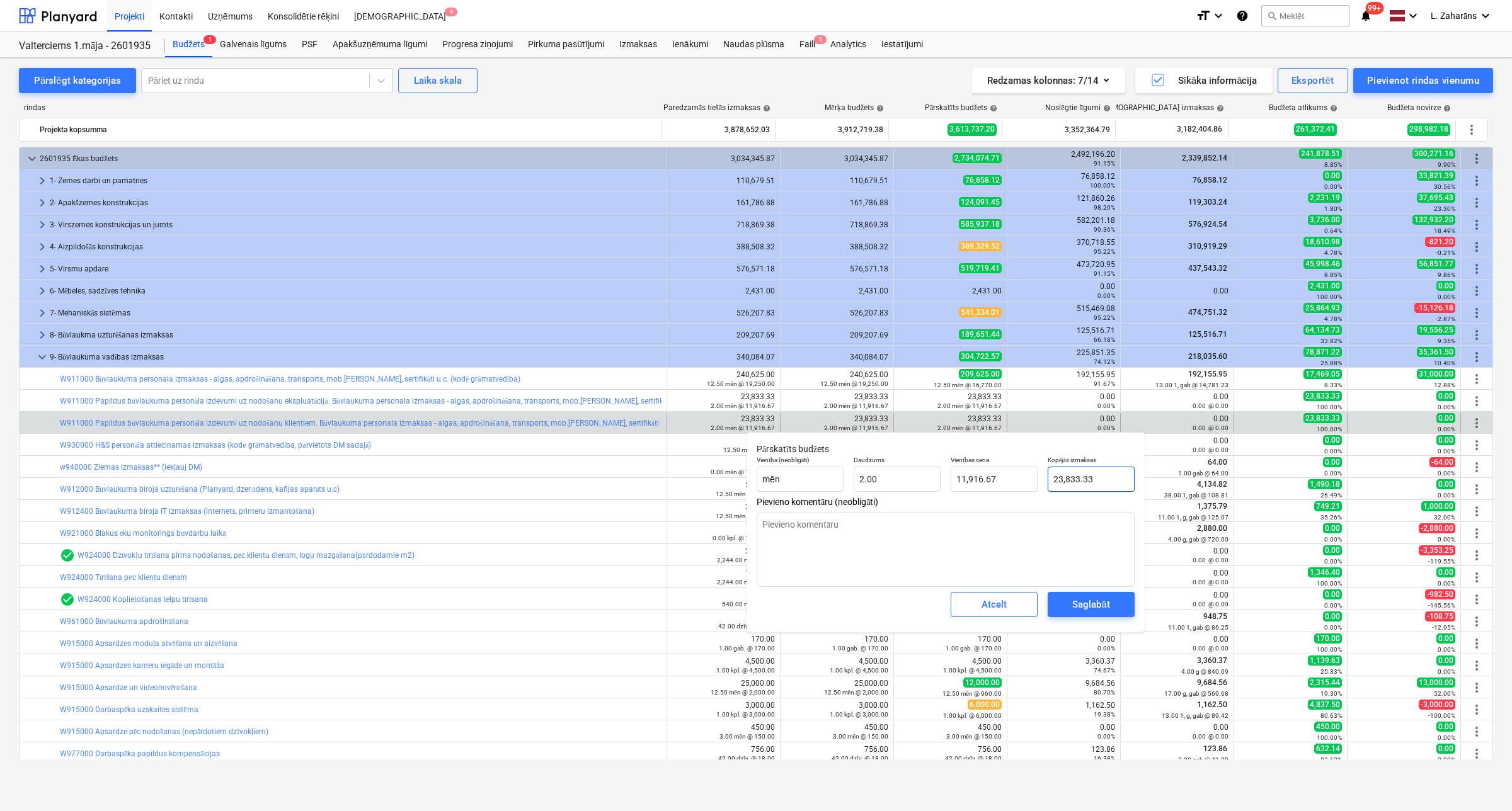
type input "23833.3333"
drag, startPoint x: 1062, startPoint y: 482, endPoint x: 1048, endPoint y: 478, distance: 14.6
click at [1048, 478] on input "23833.3333" at bounding box center [1091, 479] width 87 height 25
type textarea "x"
type input "1833.3333"
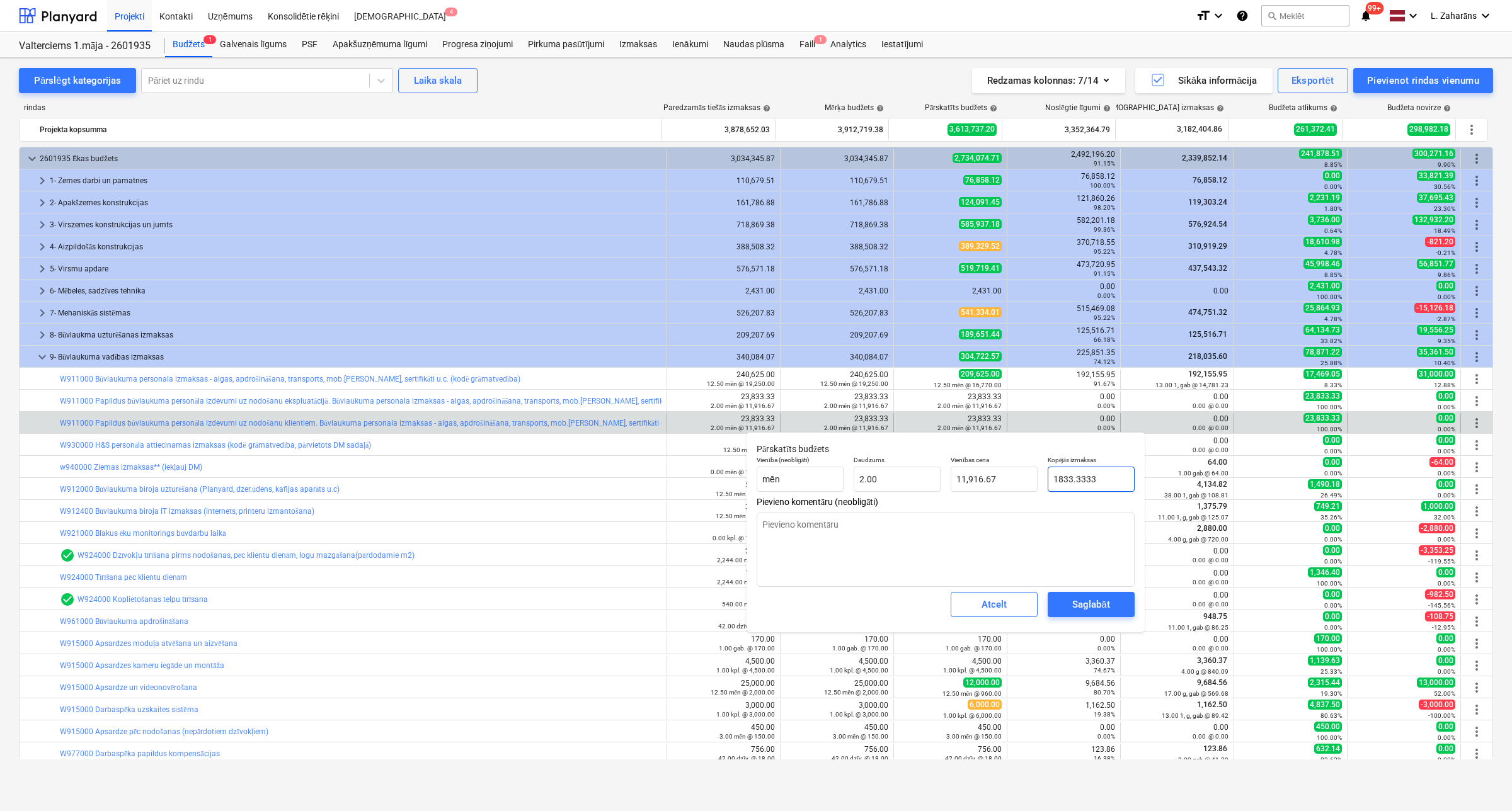
type input "916.67"
type textarea "x"
type input "18833.3333"
type input "9,416.67"
type input "18833.3333"
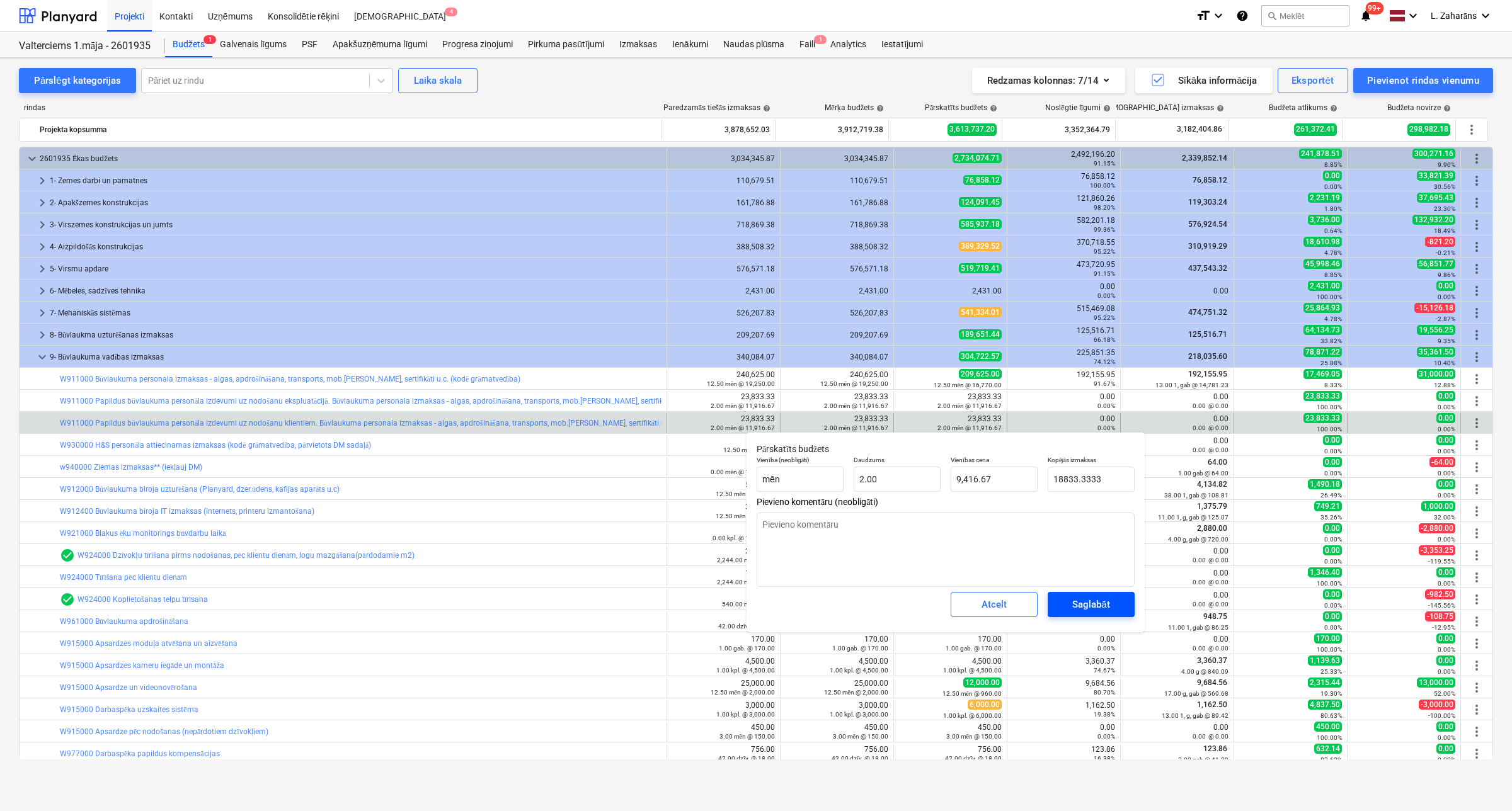
type textarea "x"
type input "18,833.33"
click at [1074, 603] on div "Saglabāt" at bounding box center [1091, 604] width 37 height 17
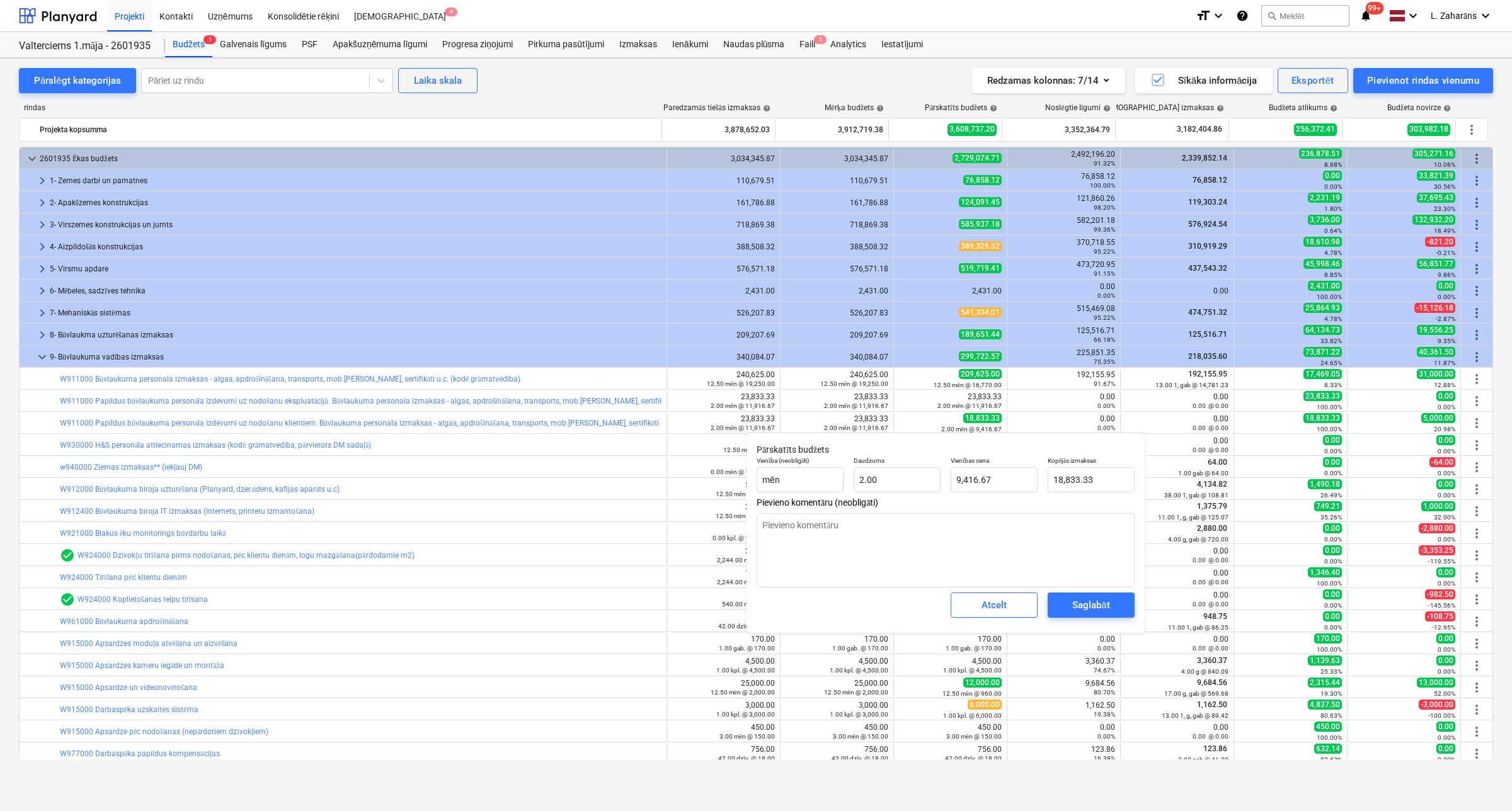
type textarea "x"
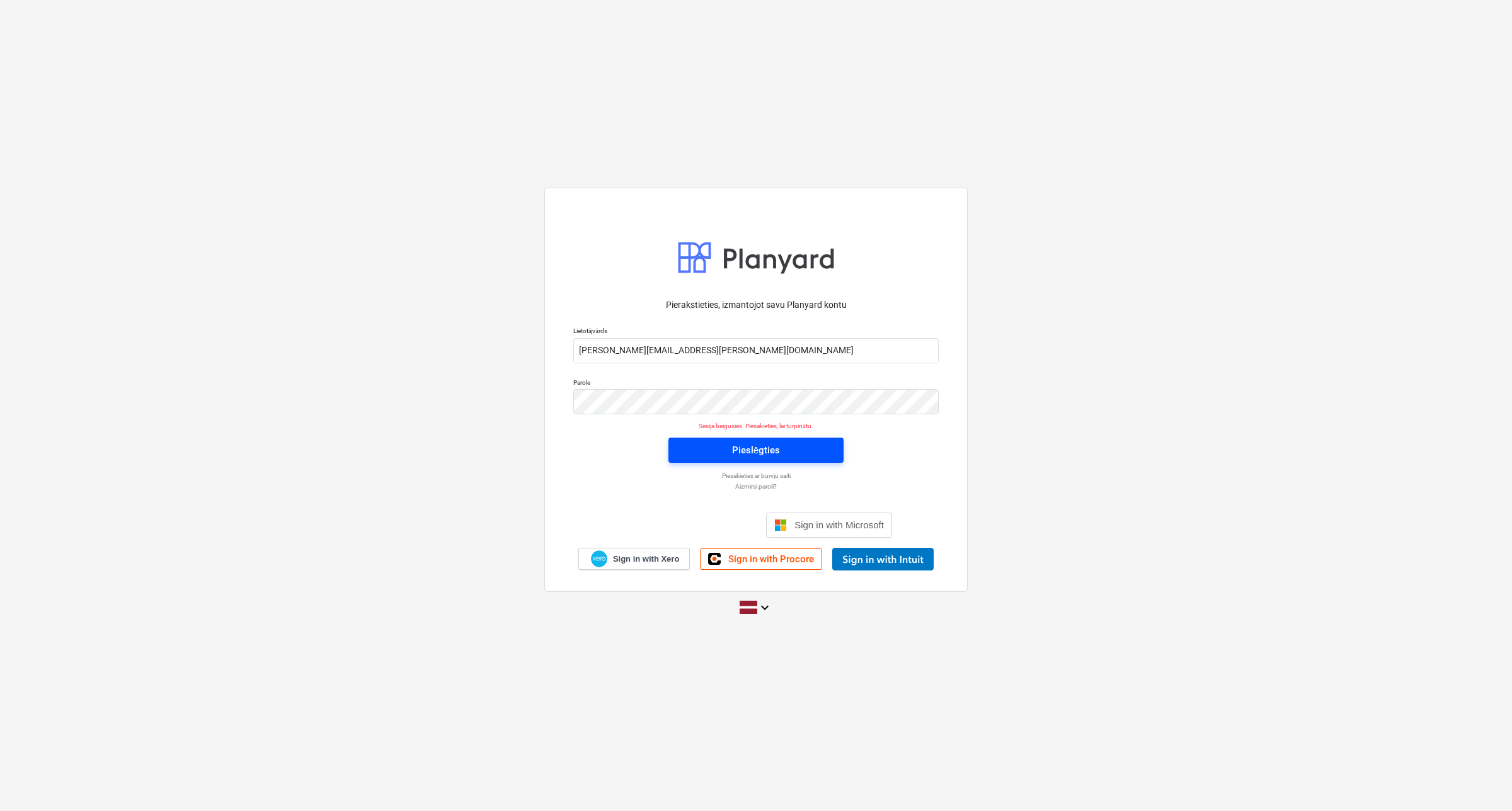
click at [747, 458] on button "Pieslēgties" at bounding box center [756, 450] width 175 height 25
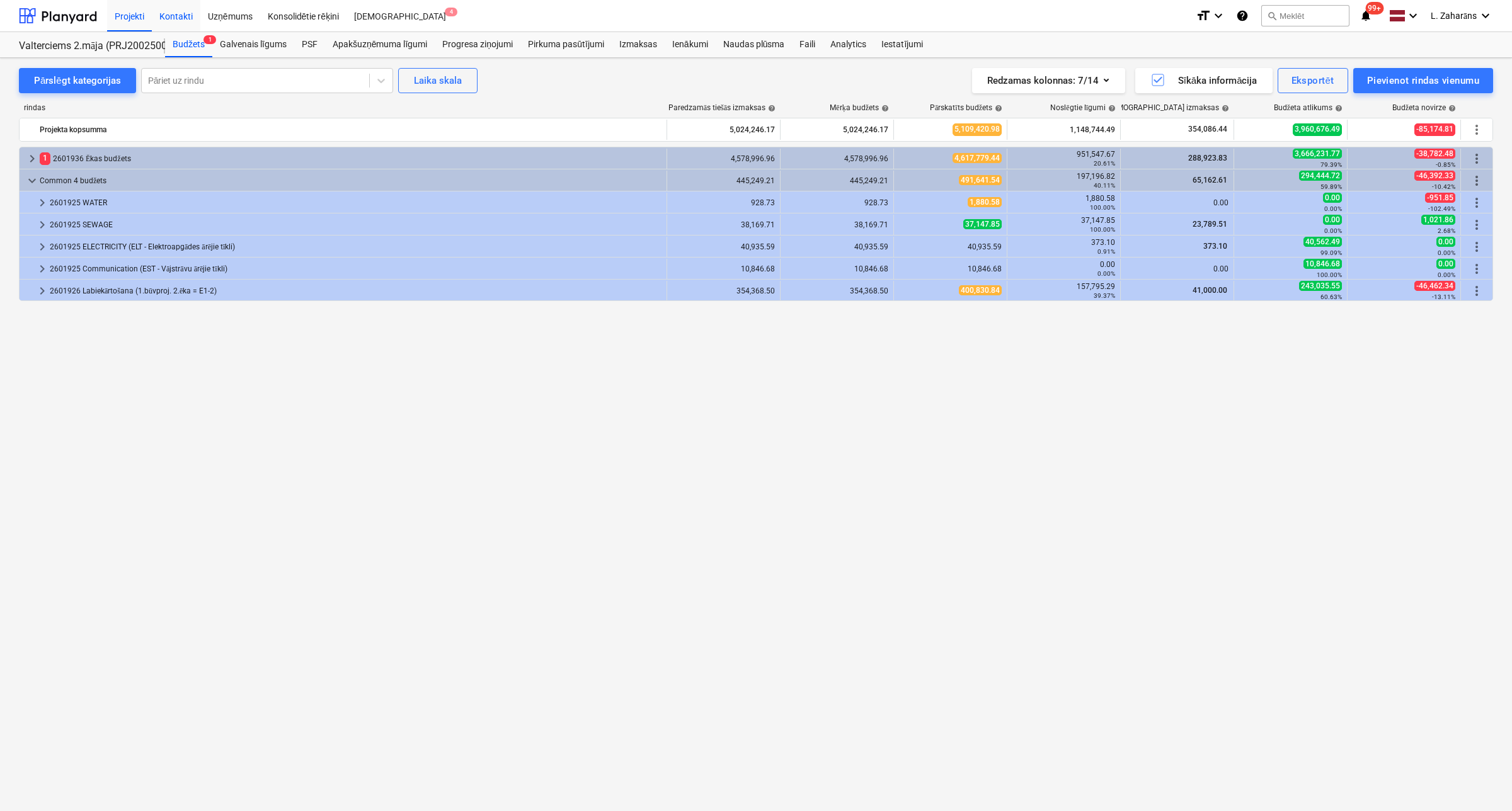
click at [159, 14] on div "Kontakti" at bounding box center [176, 15] width 49 height 32
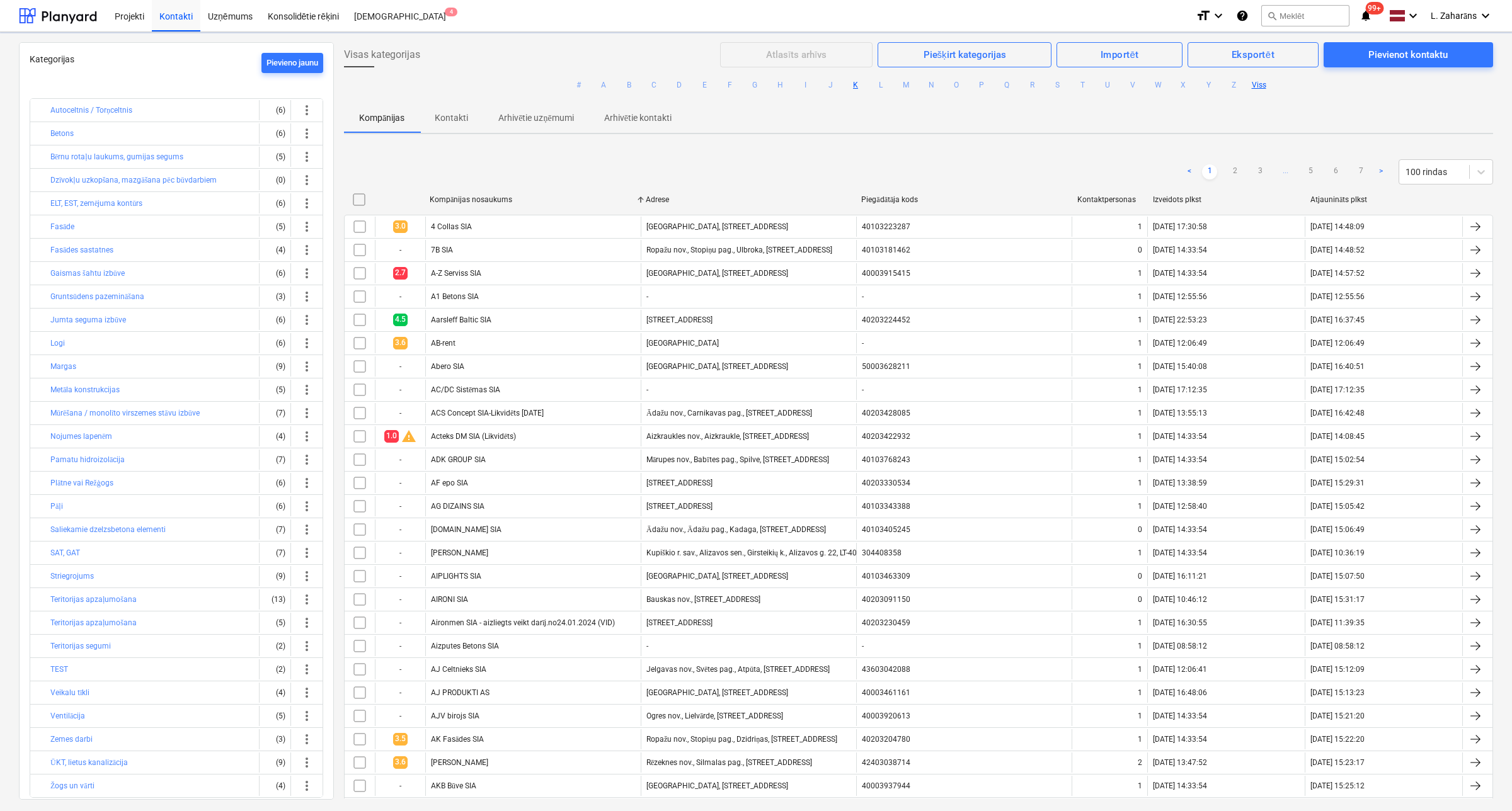
click at [853, 83] on button "K" at bounding box center [855, 86] width 16 height 16
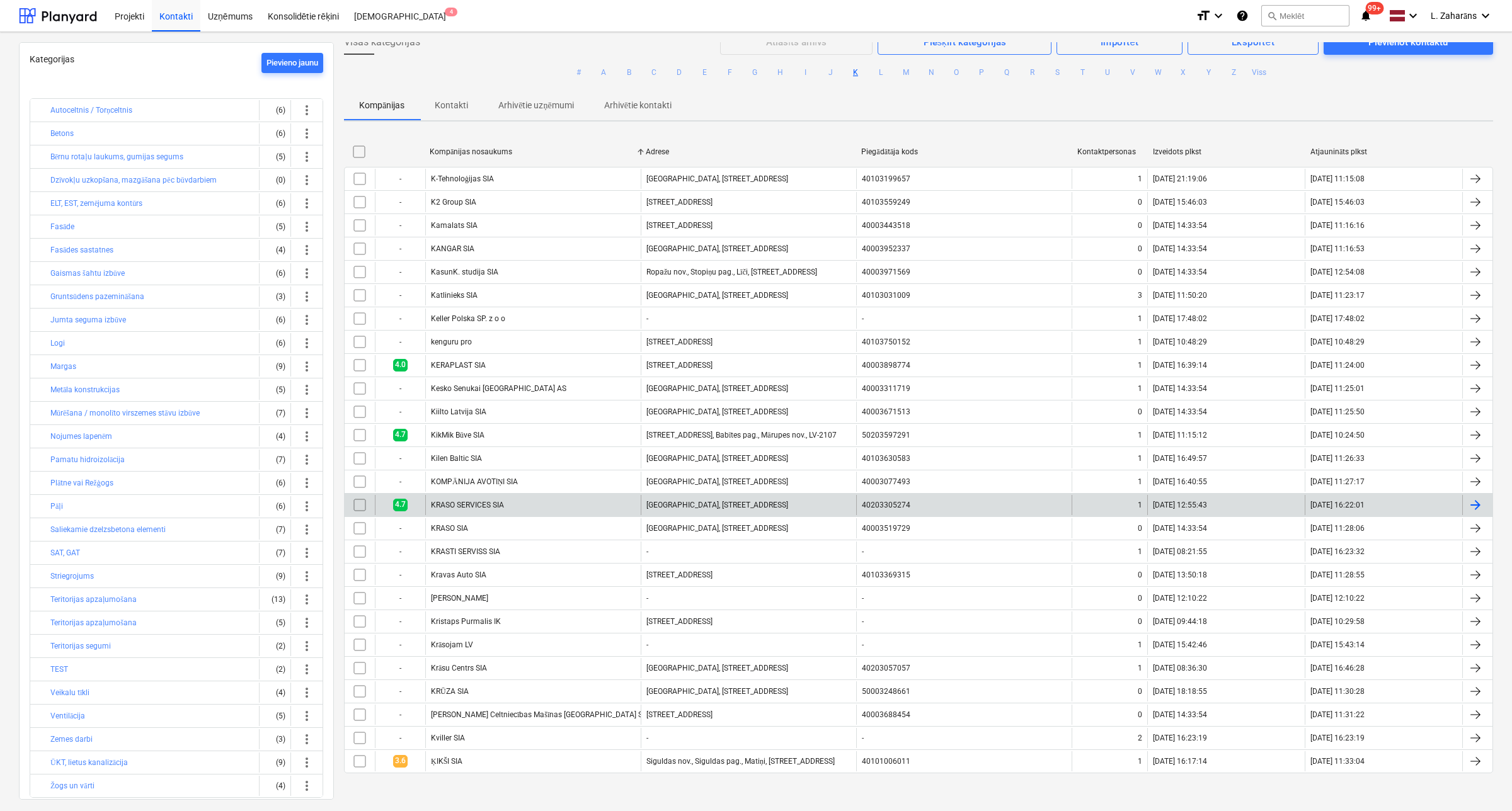
scroll to position [16, 0]
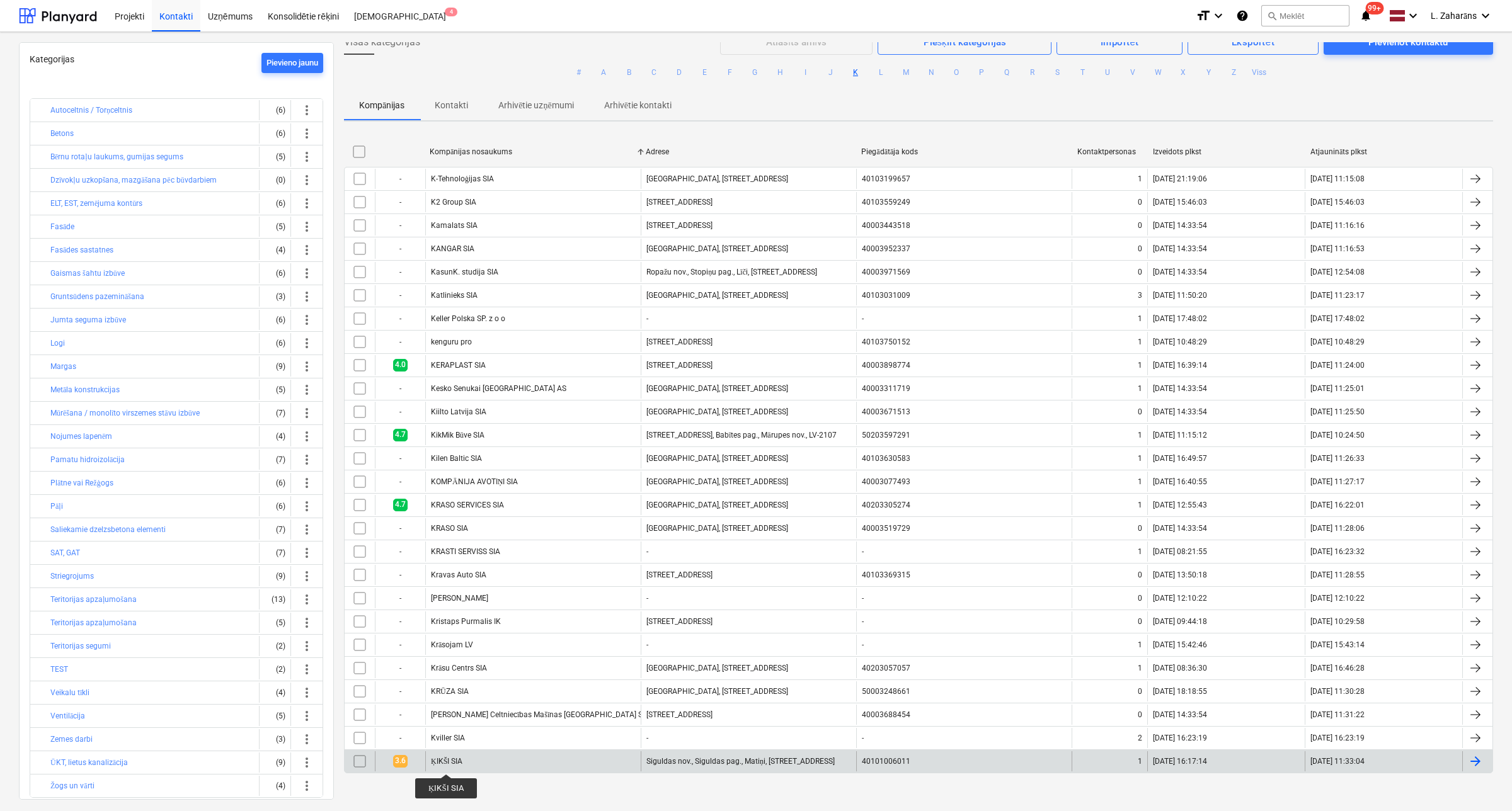
click at [446, 763] on div "ĶIKŠI SIA" at bounding box center [447, 761] width 31 height 10
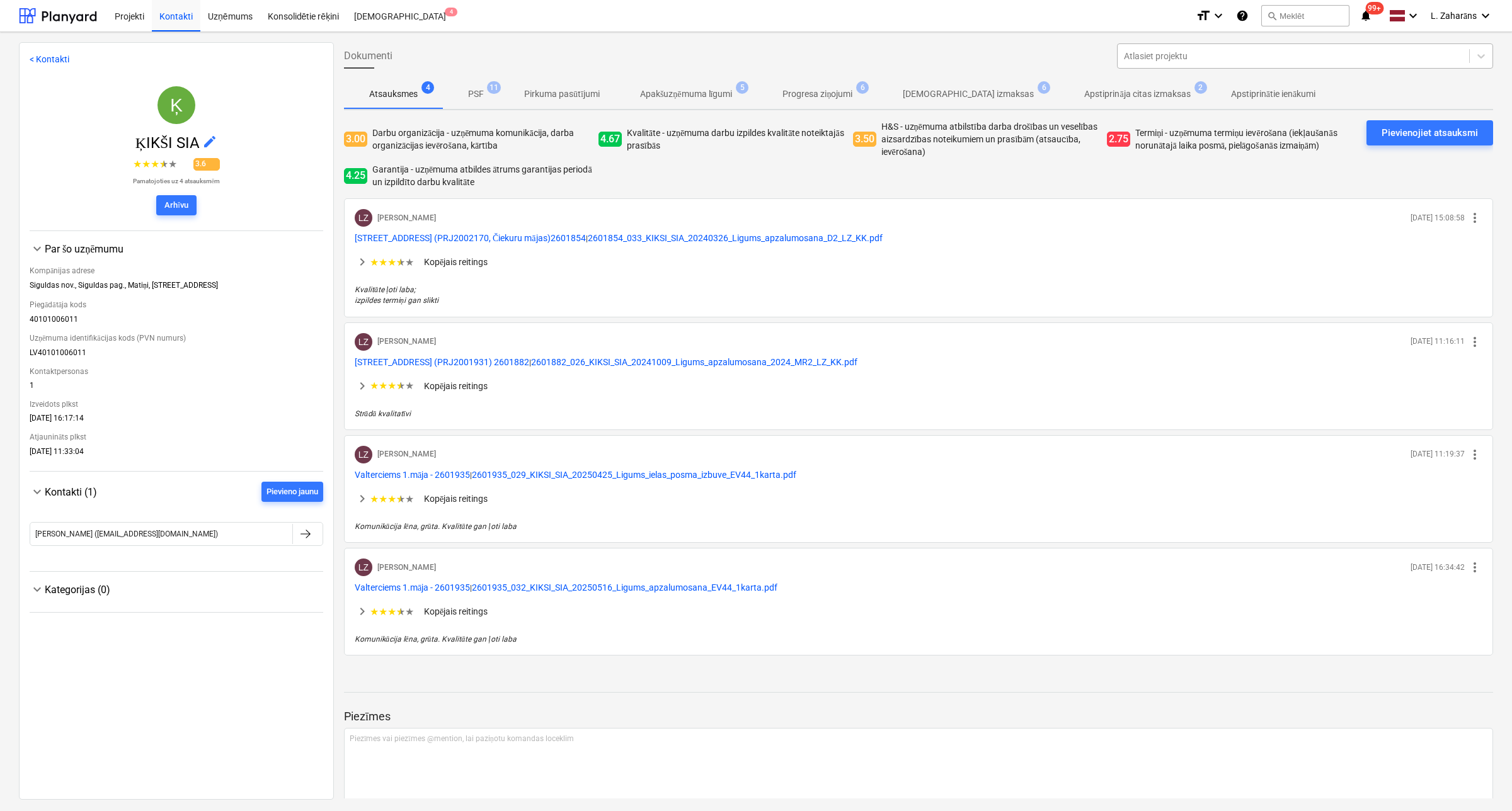
drag, startPoint x: 1206, startPoint y: 53, endPoint x: 1204, endPoint y: 60, distance: 7.3
click at [1206, 53] on div at bounding box center [1293, 55] width 339 height 13
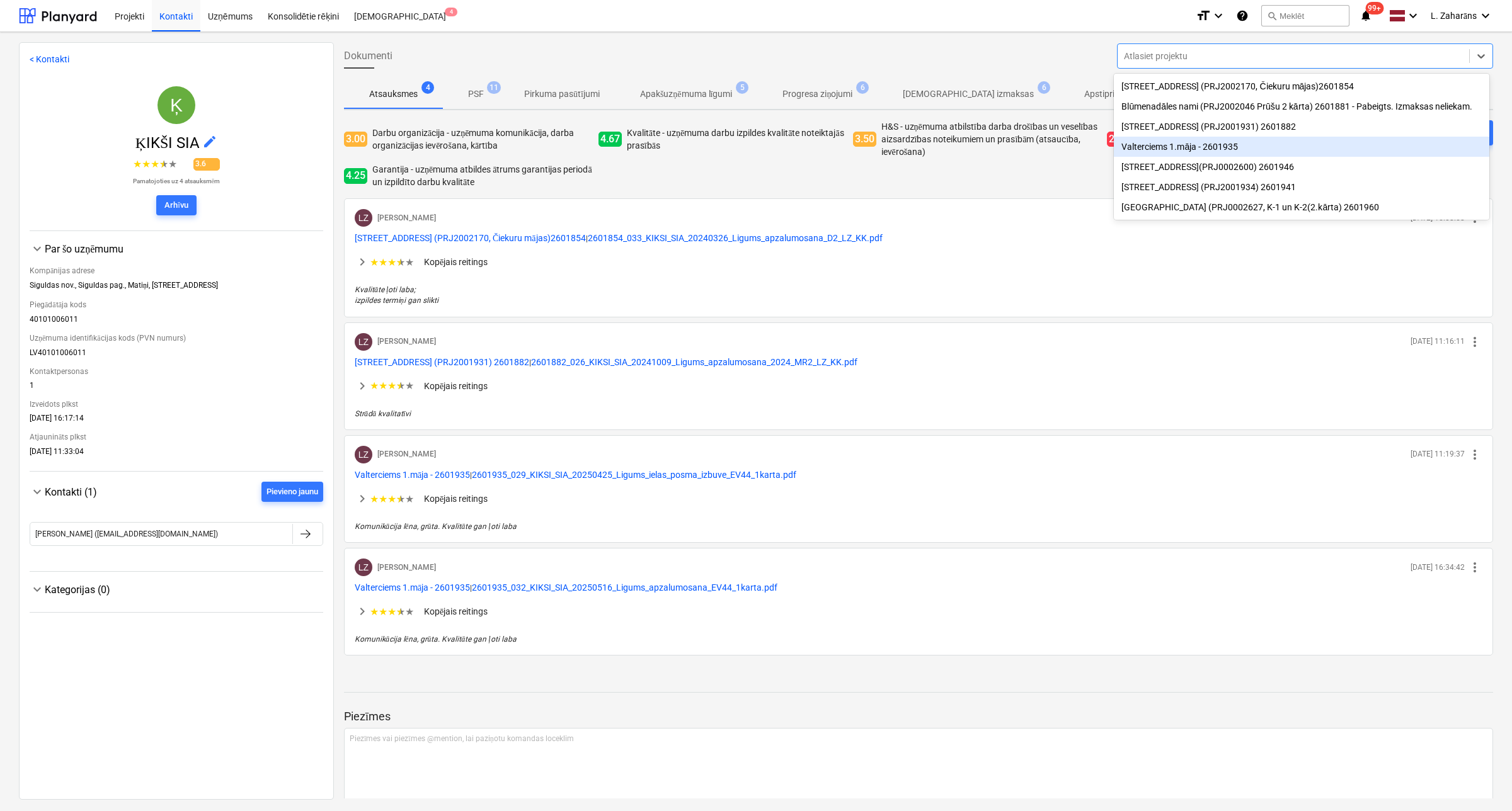
click at [1184, 153] on div "Valterciems 1.māja - 2601935" at bounding box center [1301, 146] width 375 height 20
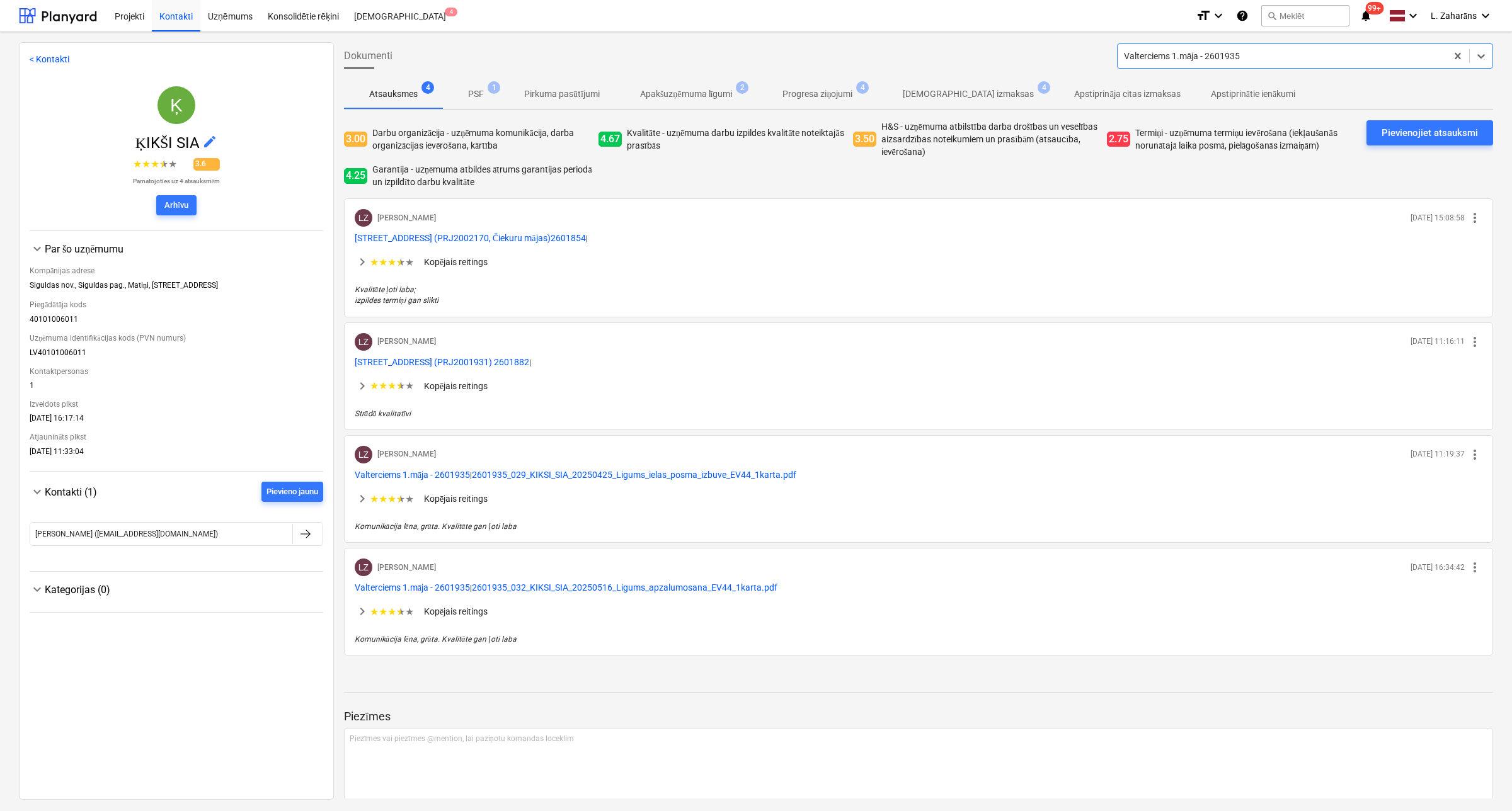
click at [950, 80] on button "Apstiprinātas izmaksas 4" at bounding box center [968, 93] width 181 height 30
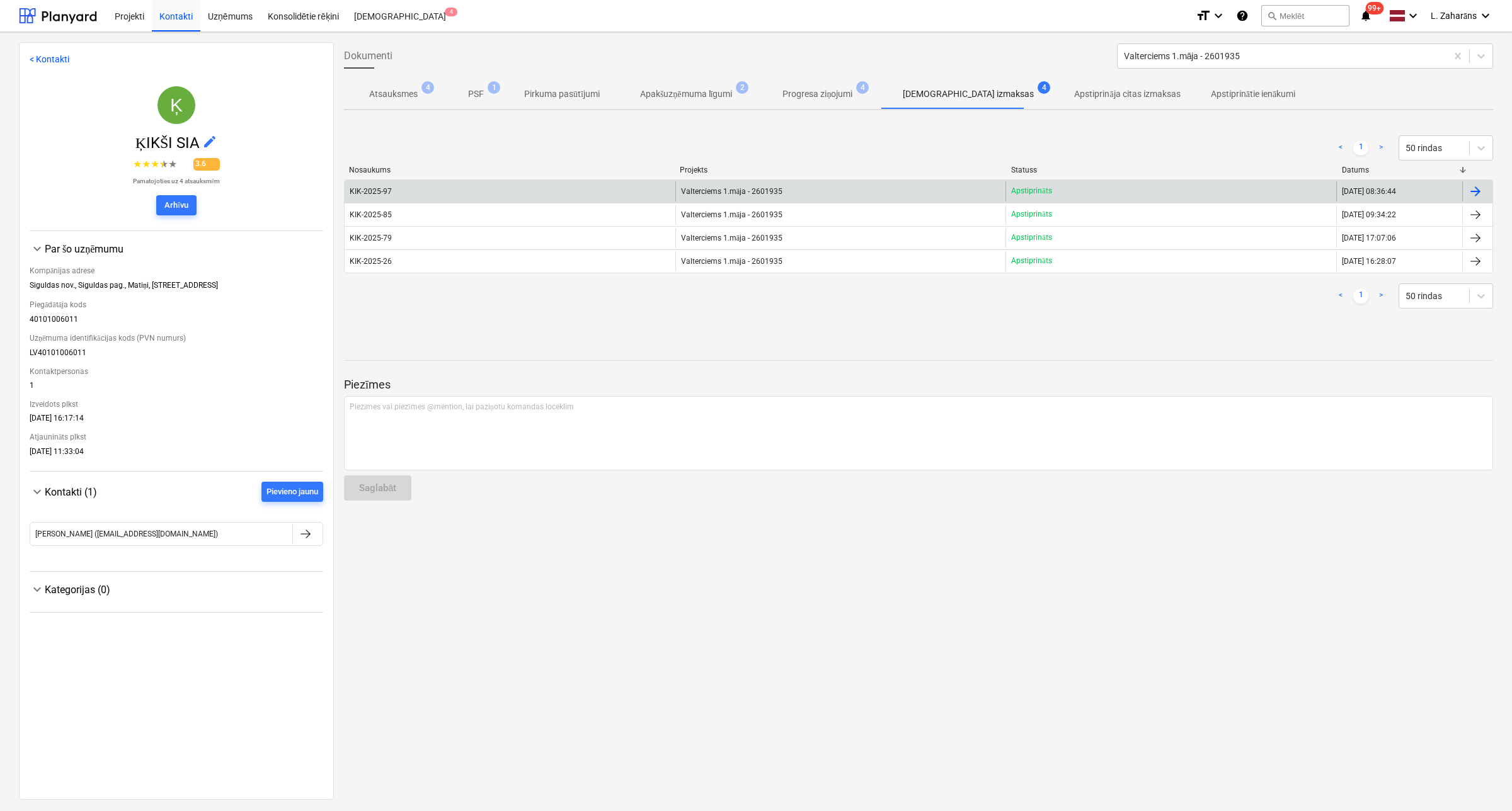
click at [753, 187] on span "Valterciems 1.māja - 2601935" at bounding box center [732, 192] width 101 height 10
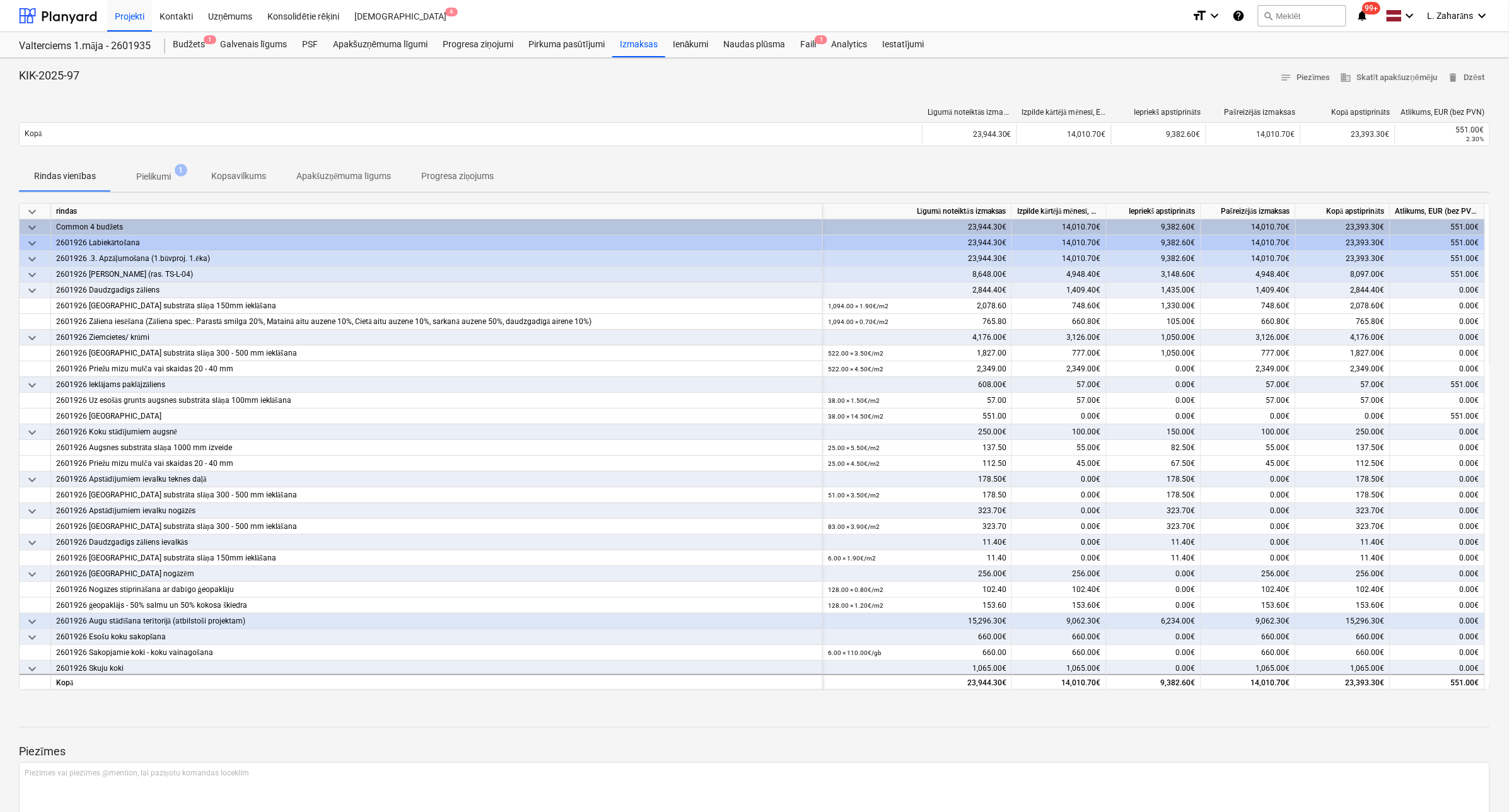
click at [163, 167] on span "Pielikumi 1" at bounding box center [153, 176] width 85 height 22
click at [147, 177] on p "Pielikumi" at bounding box center [154, 177] width 35 height 14
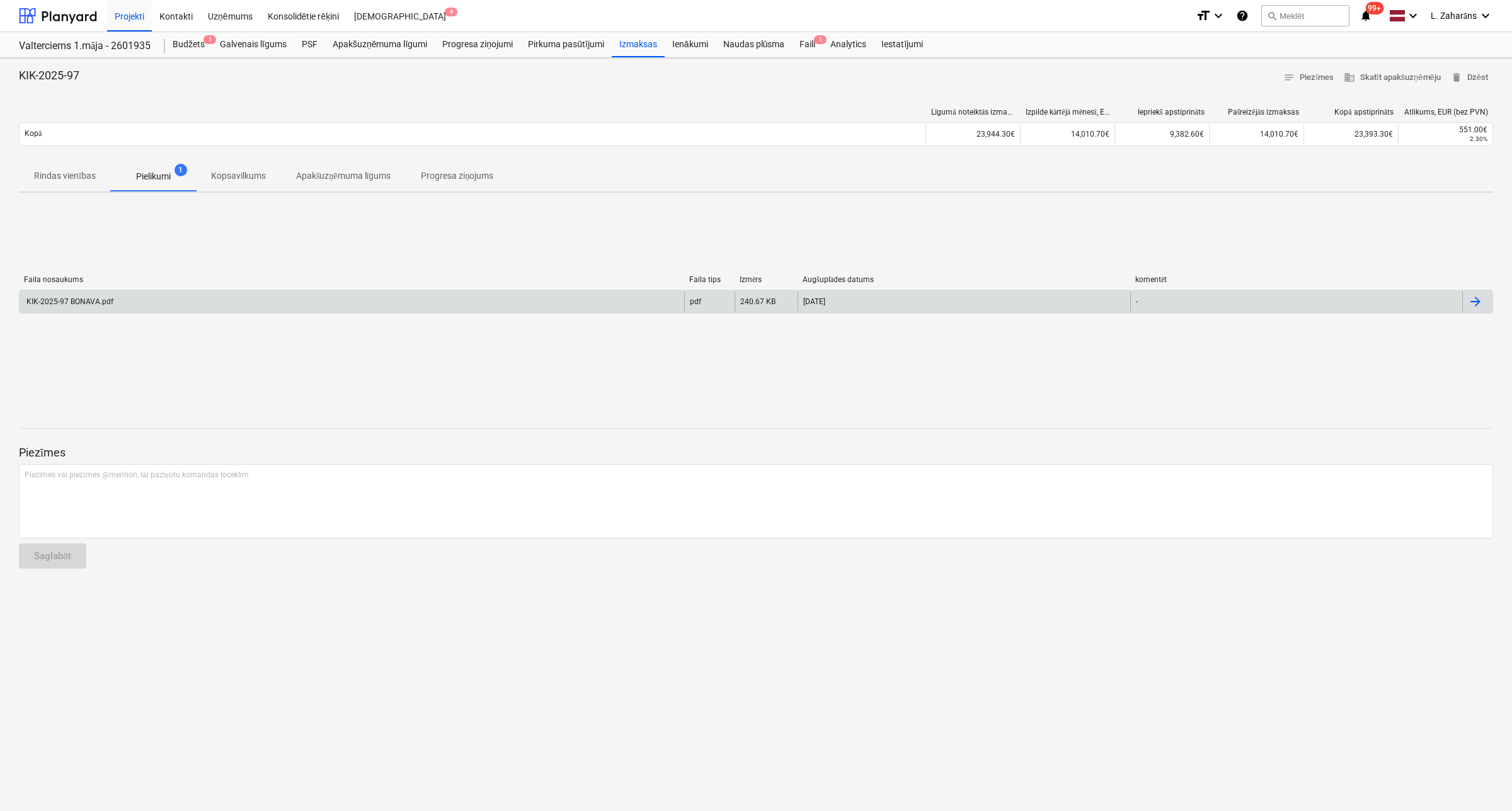
click at [162, 294] on div "KIK-2025-97 BONAVA.pdf" at bounding box center [351, 301] width 665 height 20
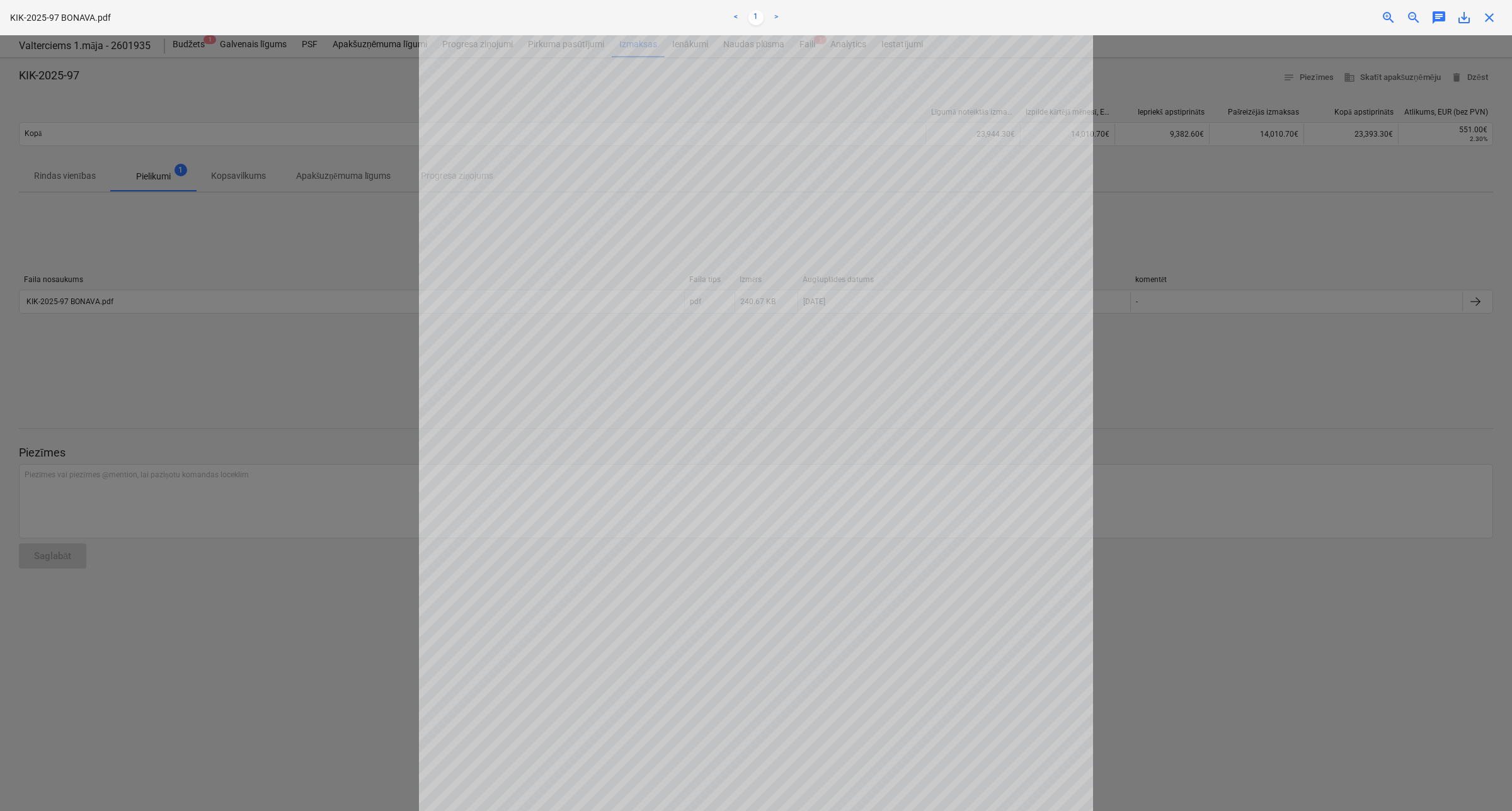
click at [1494, 19] on div "Neizdevās iegūt projektu" at bounding box center [1336, 13] width 341 height 26
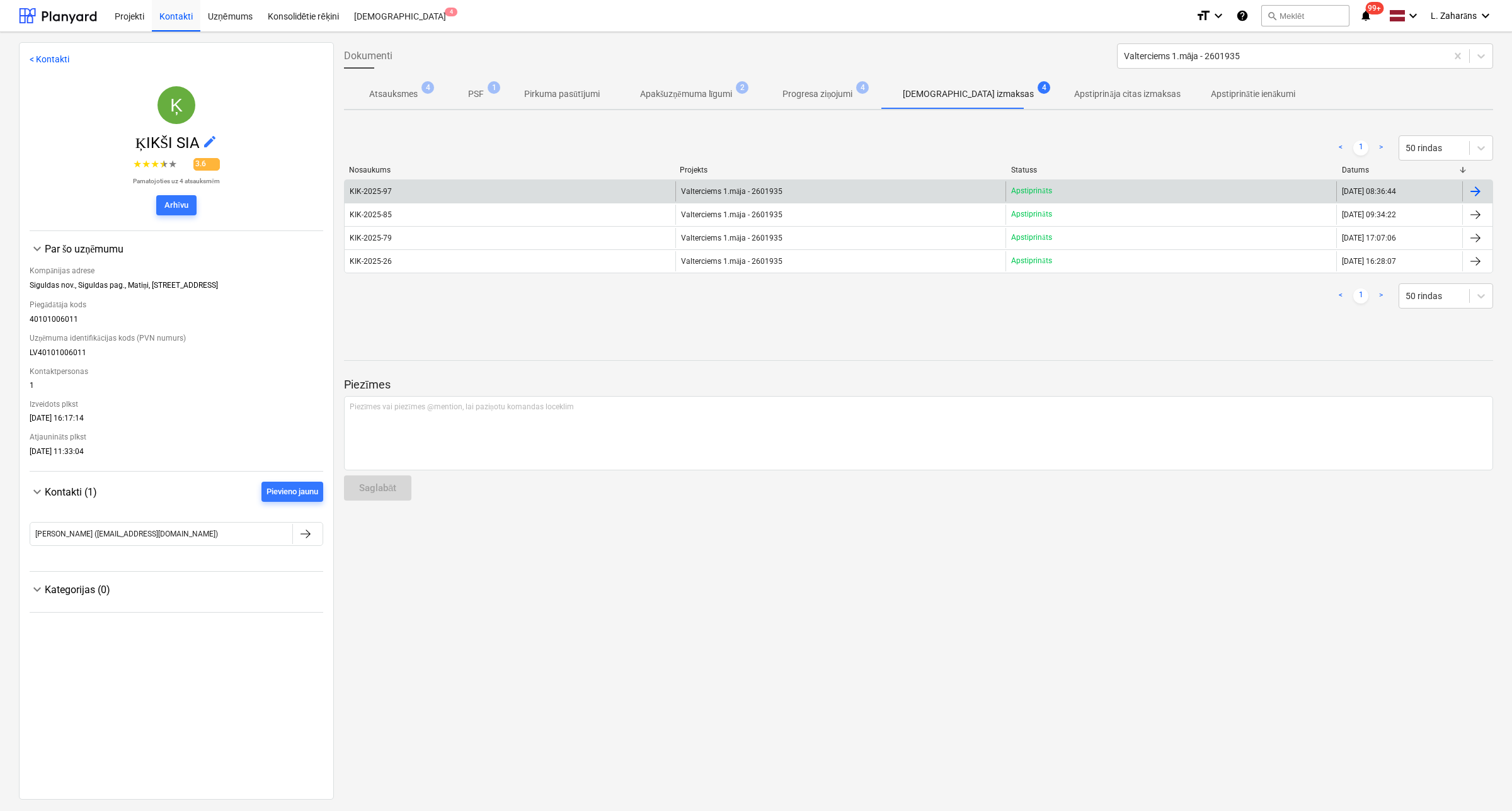
click at [492, 196] on div "KIK-2025-97" at bounding box center [510, 191] width 331 height 20
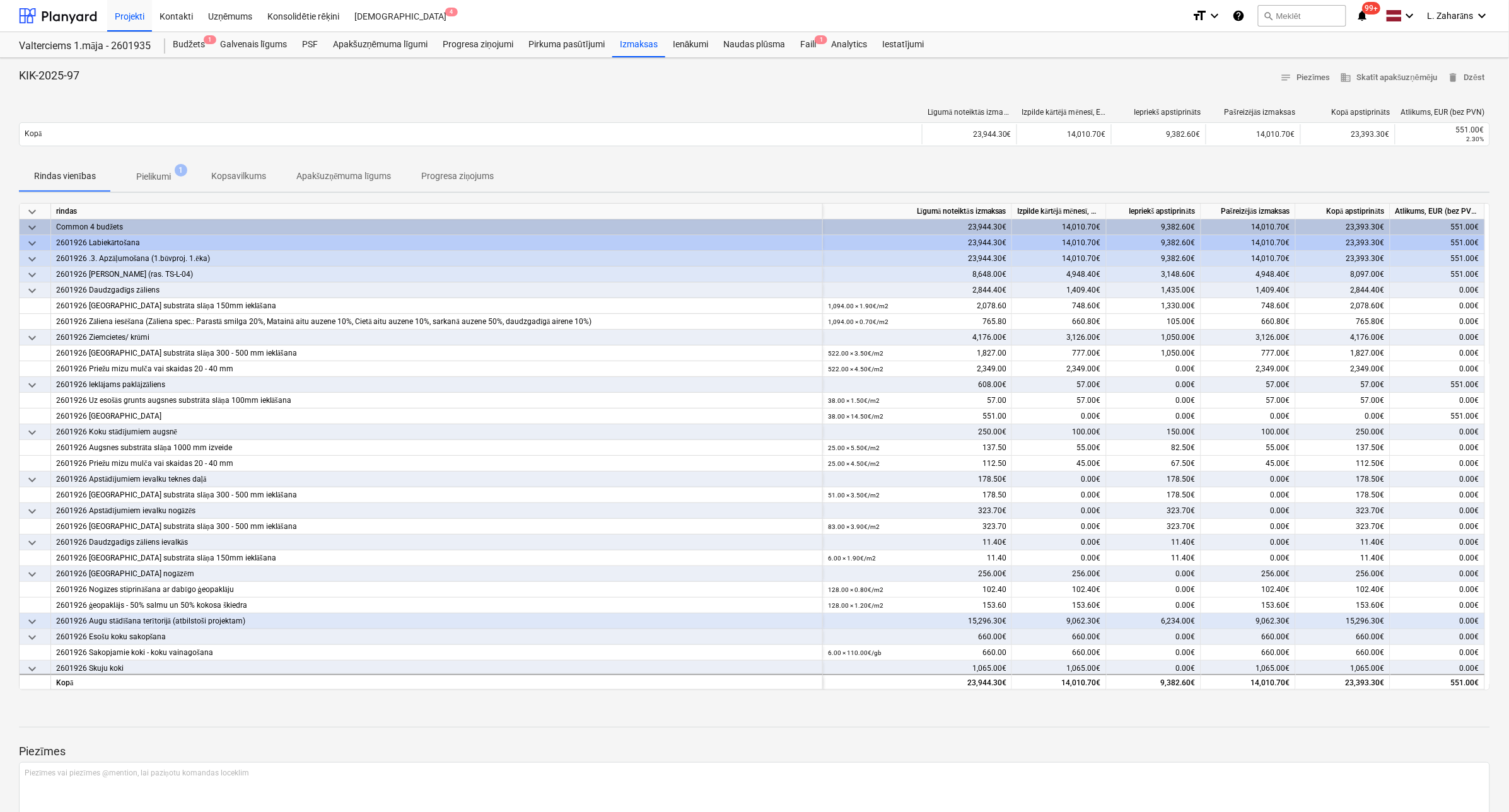
click at [136, 167] on span "Pielikumi 1" at bounding box center [153, 176] width 85 height 22
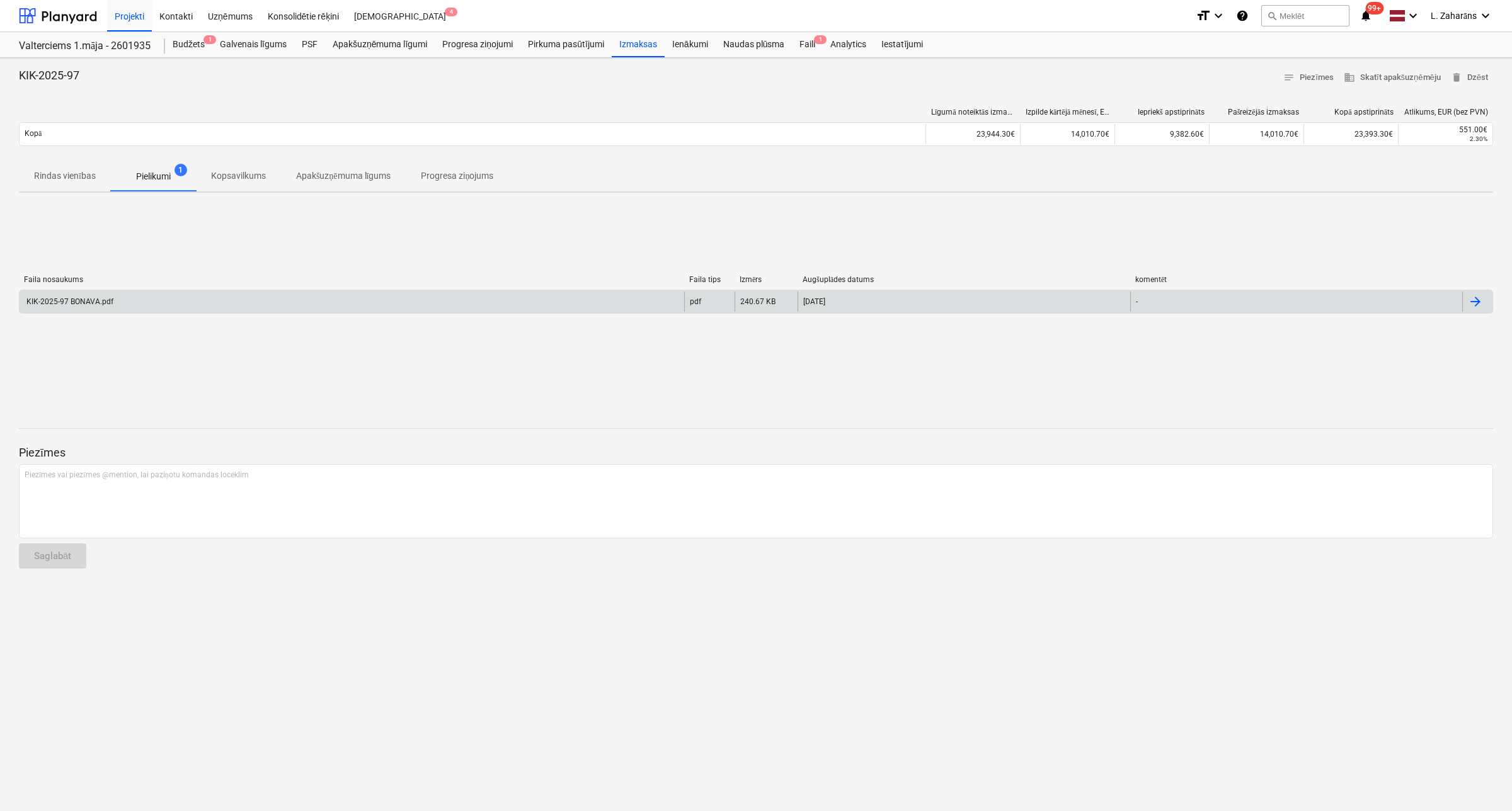
click at [137, 300] on div "KIK-2025-97 BONAVA.pdf" at bounding box center [351, 301] width 665 height 20
